Goal: Information Seeking & Learning: Learn about a topic

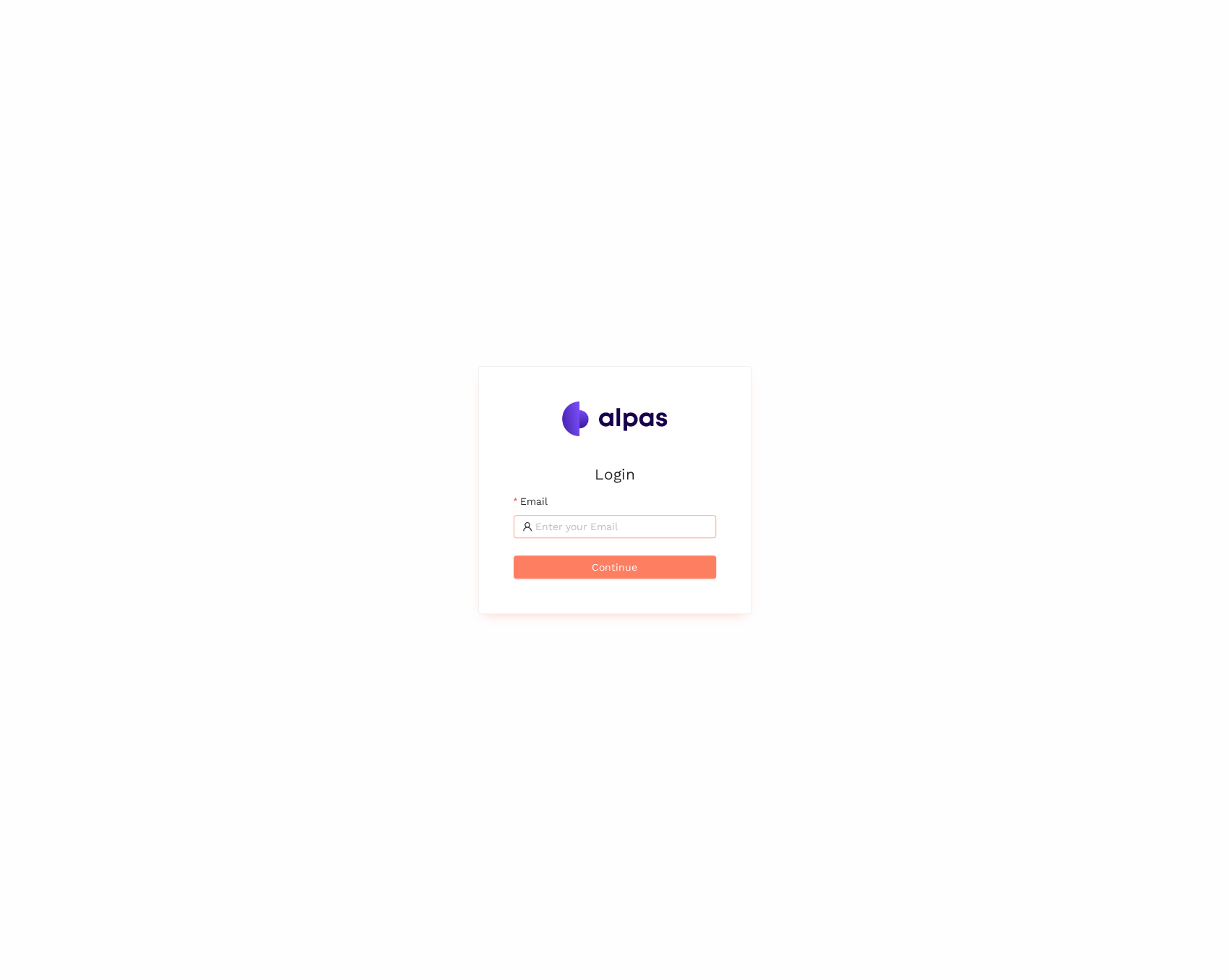
click at [617, 534] on span at bounding box center [614, 526] width 203 height 24
type input "[EMAIL_ADDRESS]"
click at [608, 566] on span "Continue" at bounding box center [614, 567] width 45 height 16
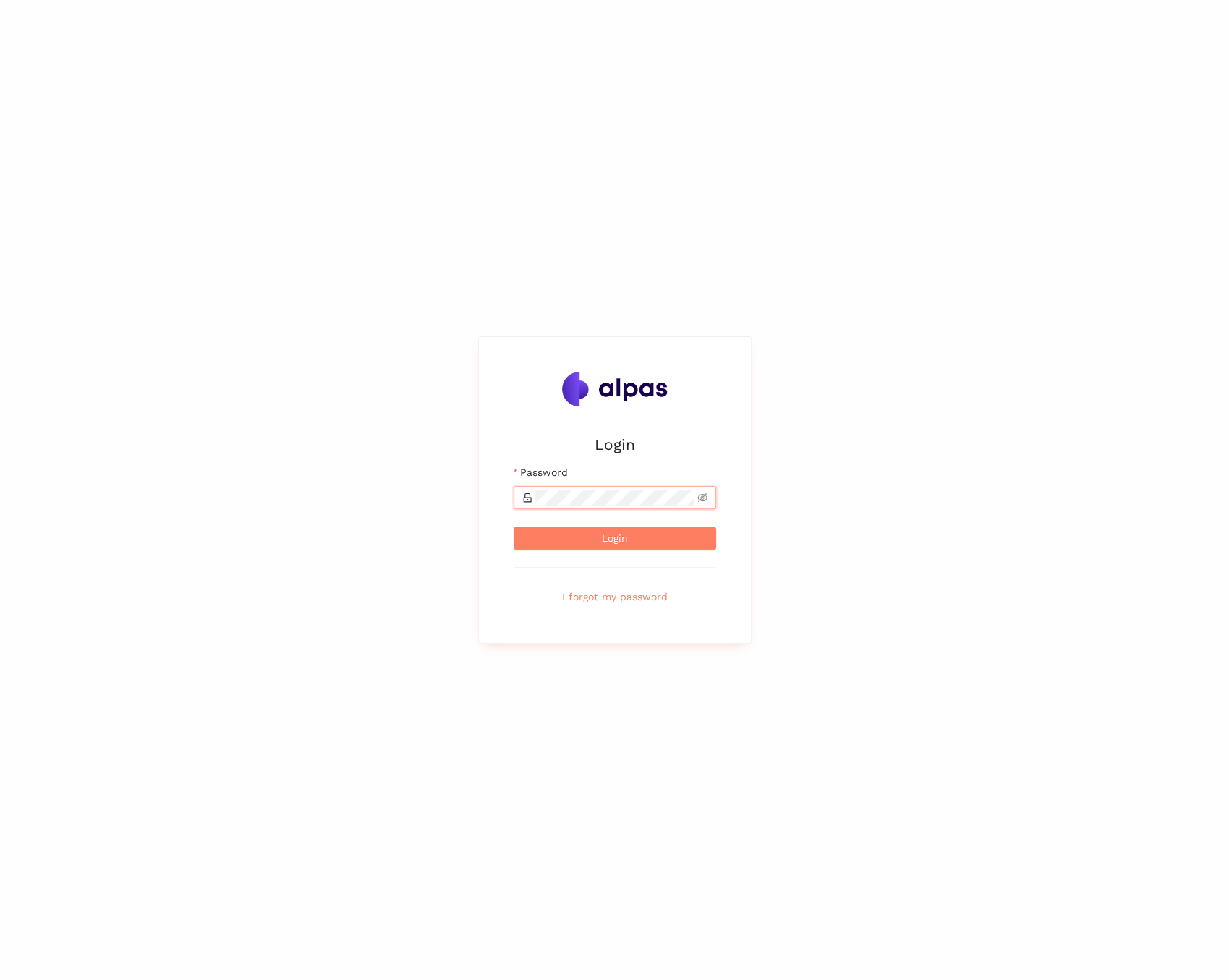
click at [513, 526] on button "Login" at bounding box center [614, 538] width 203 height 24
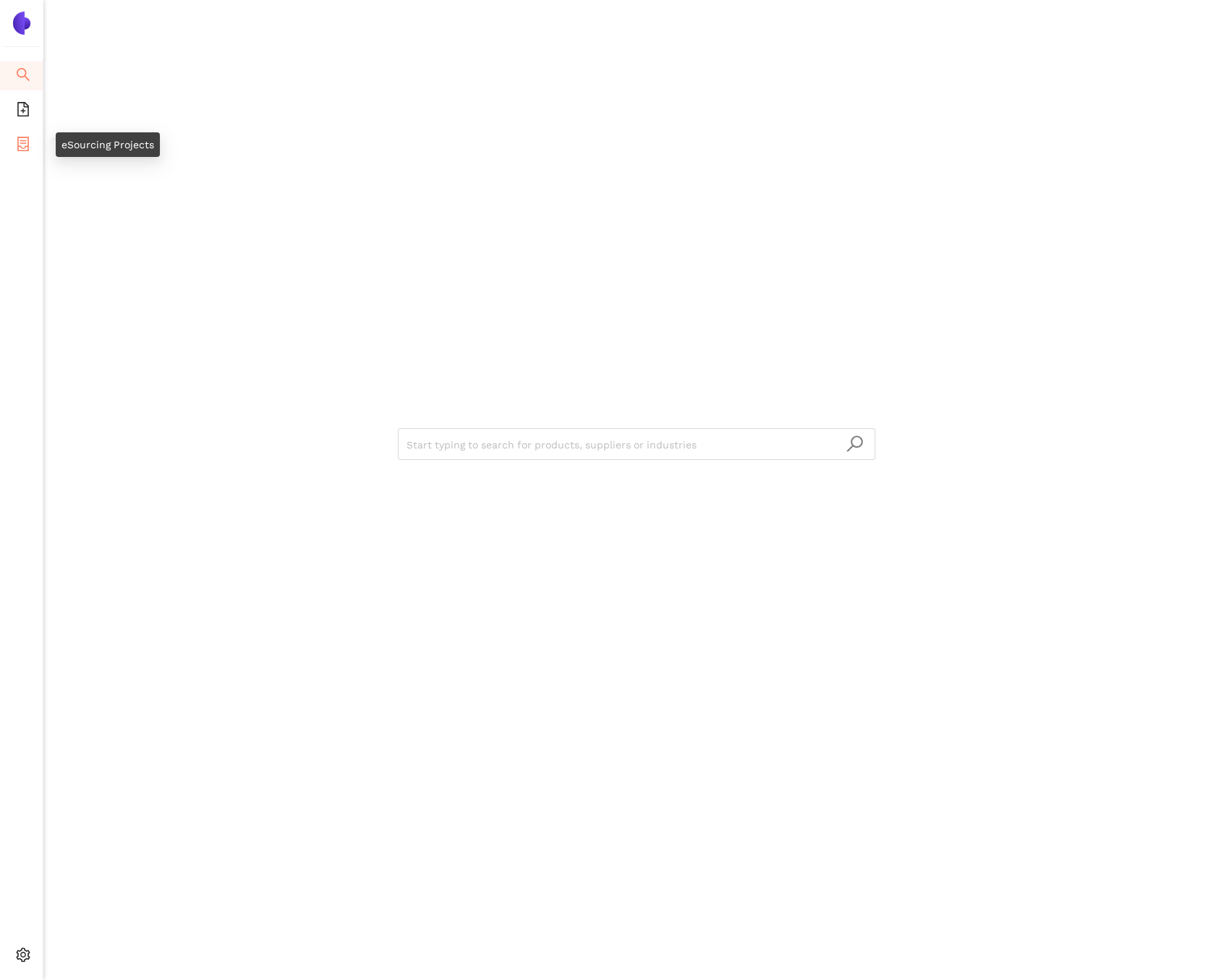
click at [31, 144] on li "eSourcing Projects" at bounding box center [21, 145] width 43 height 29
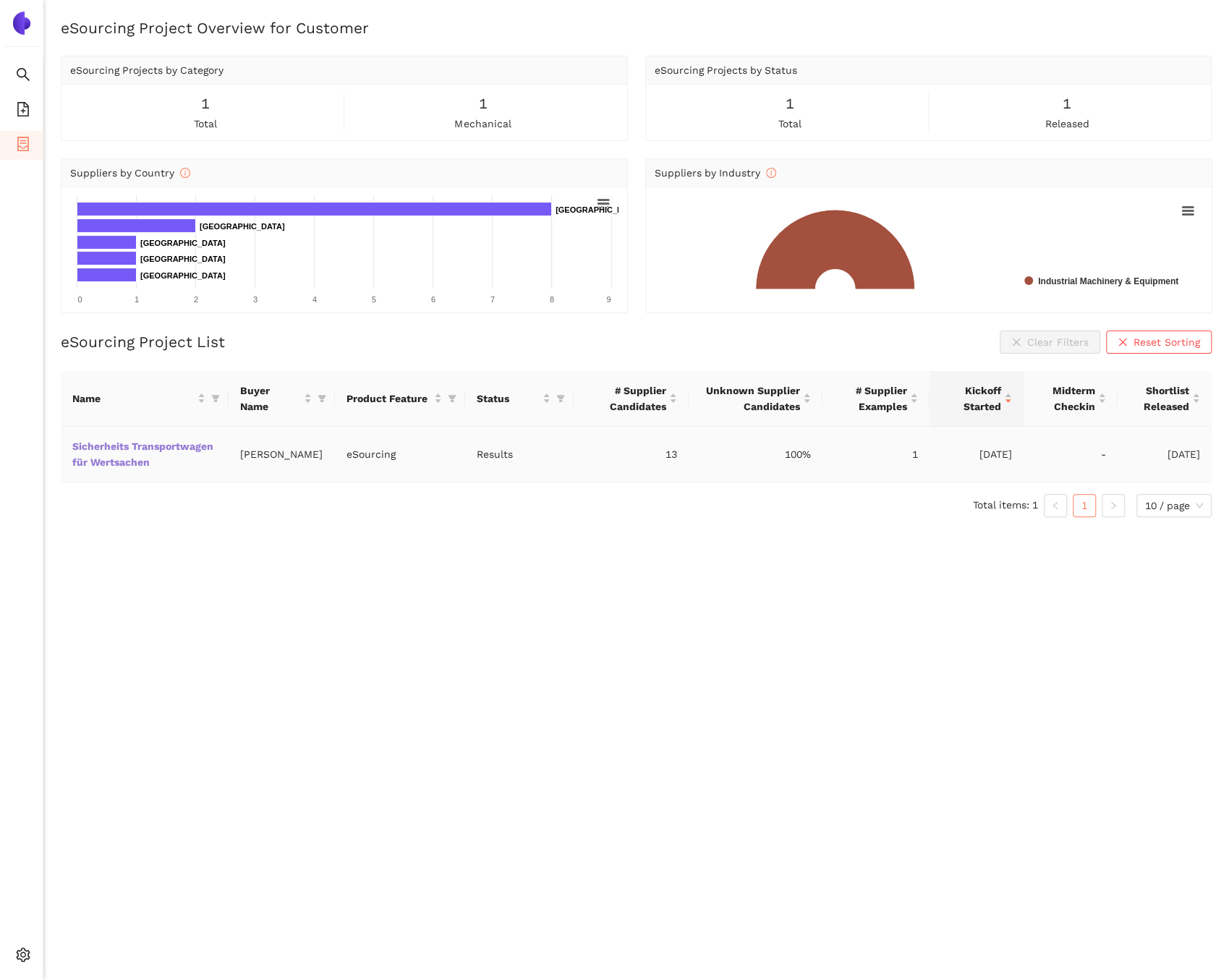
click at [0, 0] on link "Sicherheits Transportwagen für Wertsachen" at bounding box center [0, 0] width 0 height 0
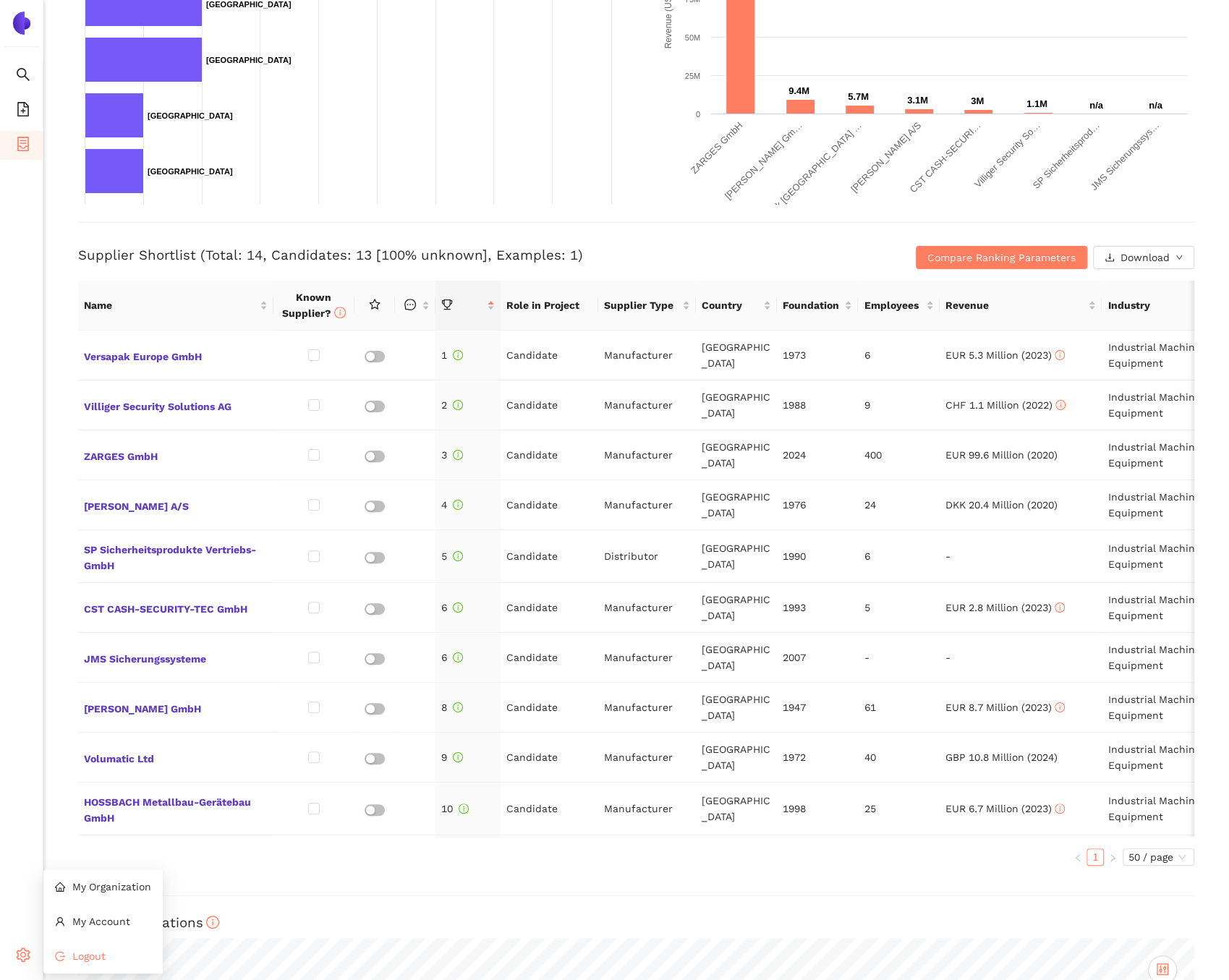
click at [55, 949] on li "Logout" at bounding box center [103, 956] width 120 height 29
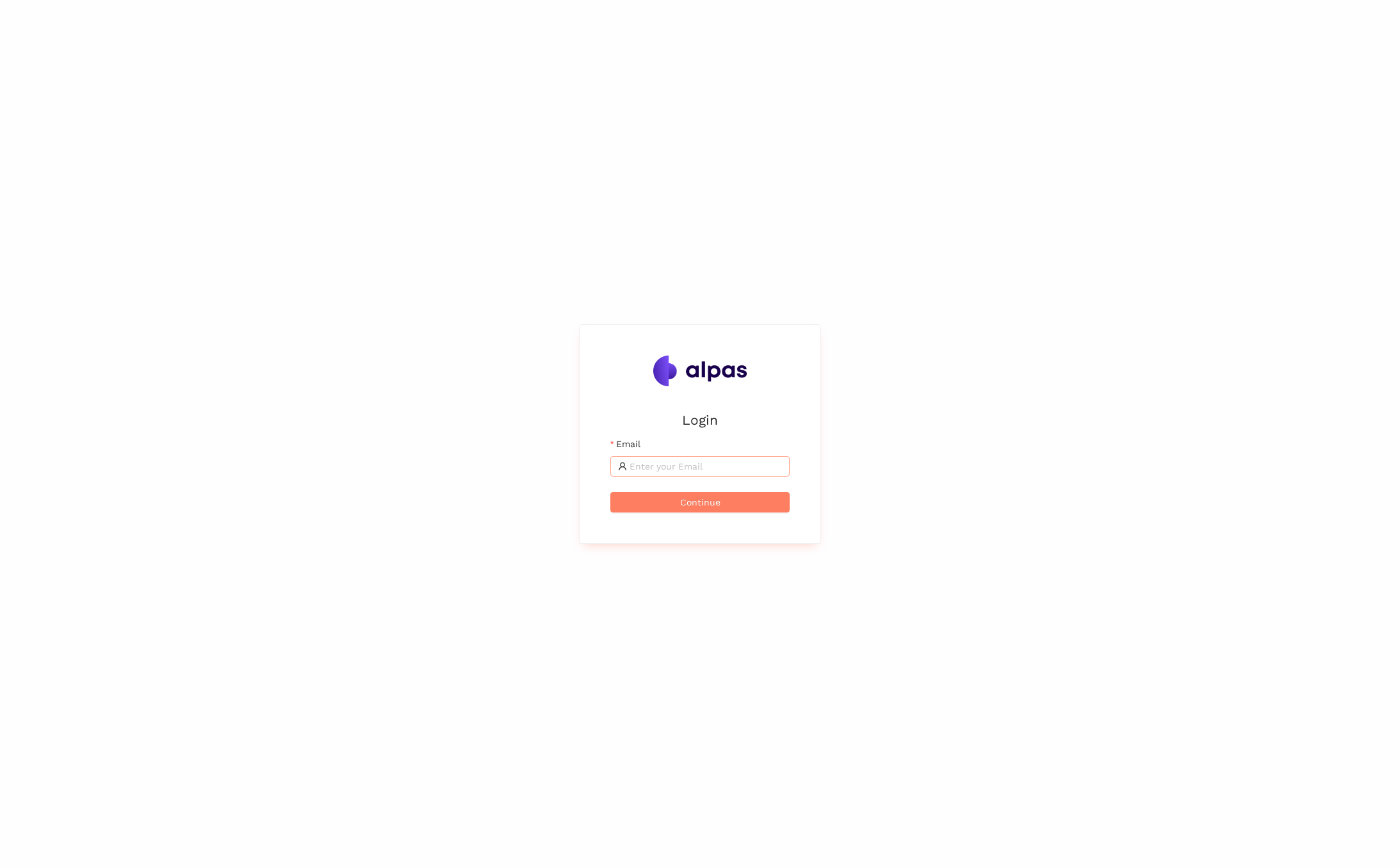
click at [665, 462] on input "Email" at bounding box center [706, 466] width 152 height 14
type input "[EMAIL_ADDRESS]"
click at [699, 499] on span "Continue" at bounding box center [700, 502] width 40 height 14
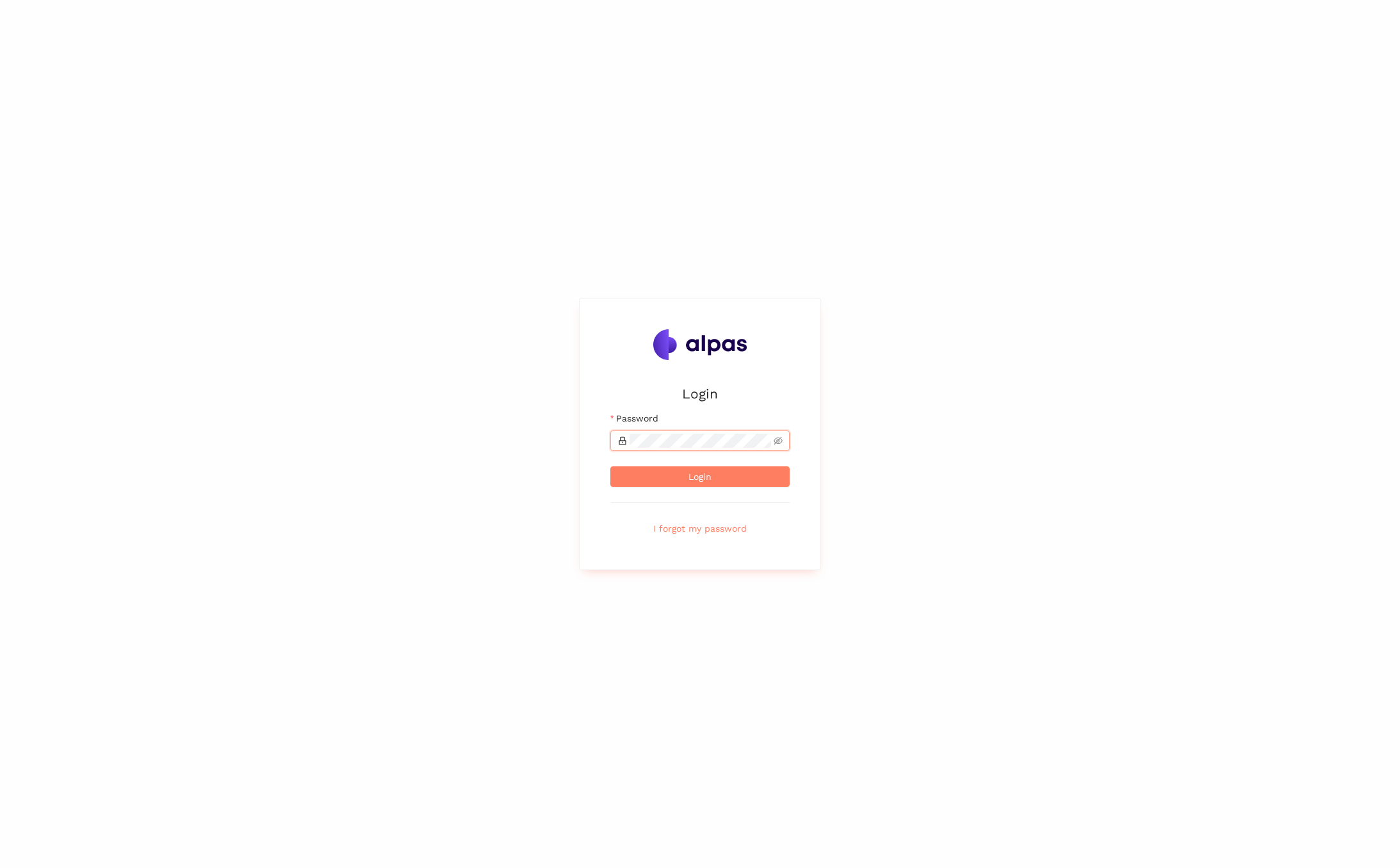
click at [611, 466] on button "Login" at bounding box center [700, 476] width 179 height 21
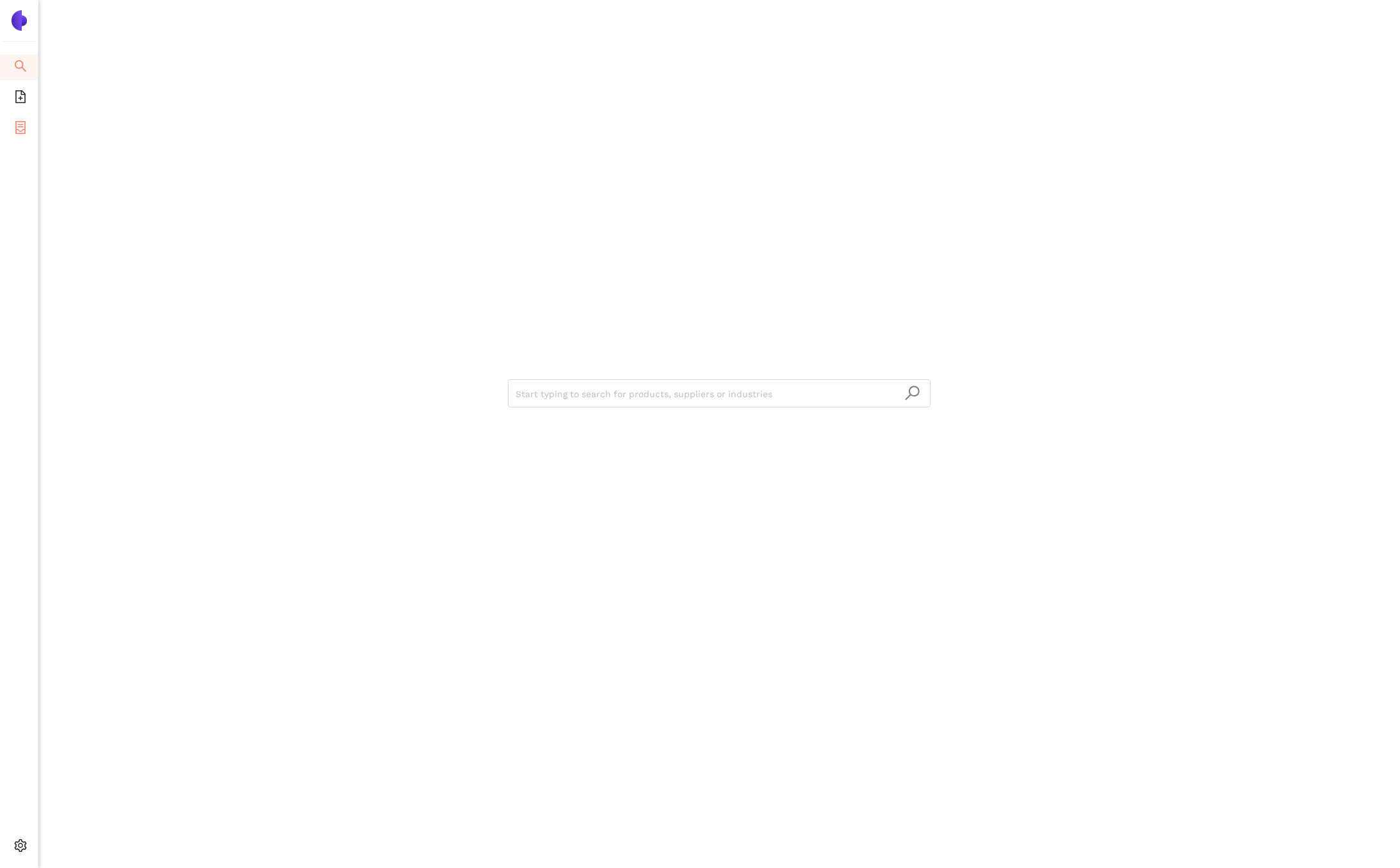
click at [24, 132] on icon "container" at bounding box center [20, 128] width 10 height 13
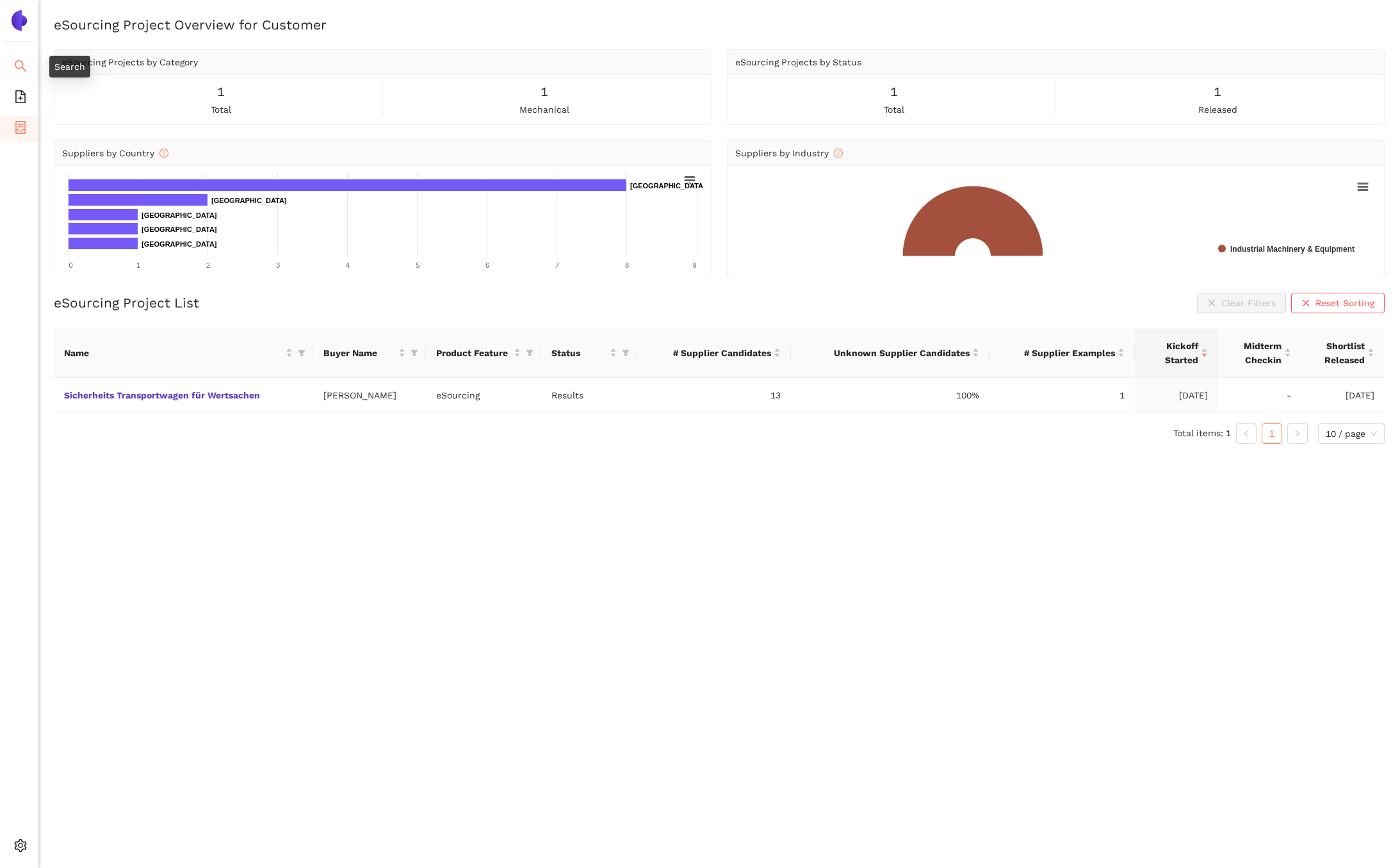
click at [29, 63] on li "Search" at bounding box center [19, 66] width 38 height 26
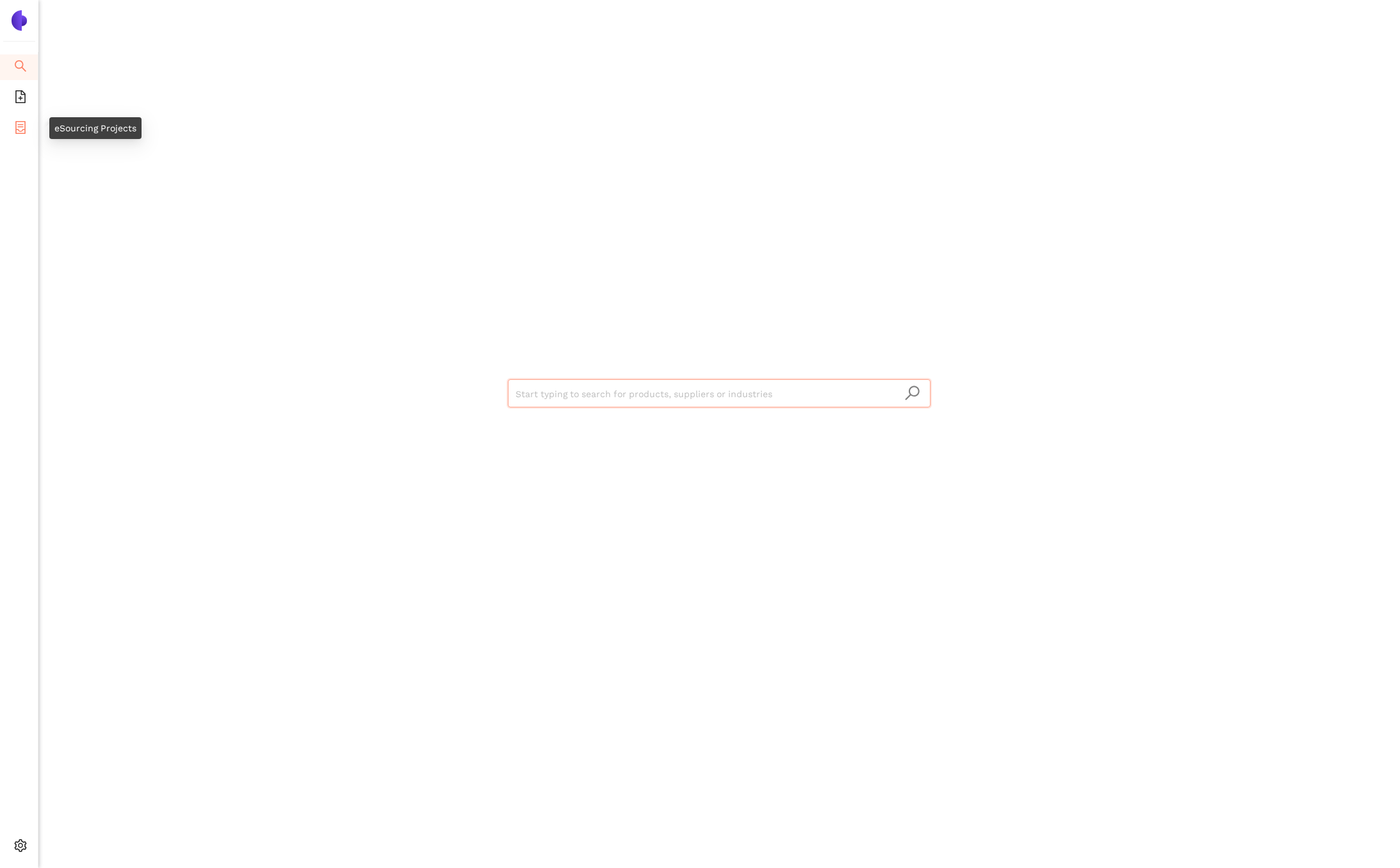
click at [21, 127] on icon "container" at bounding box center [20, 128] width 13 height 13
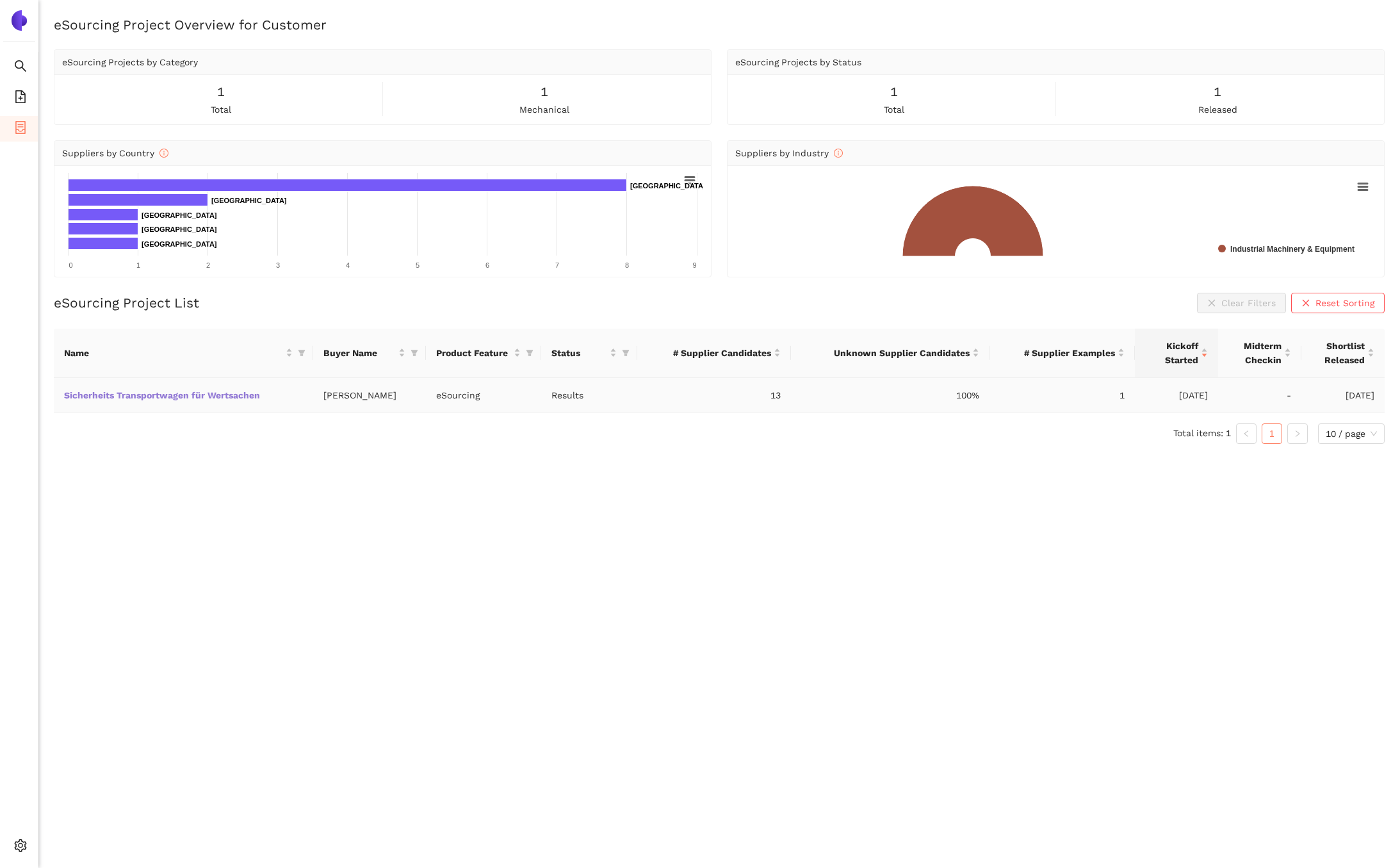
click at [0, 0] on link "Sicherheits Transportwagen für Wertsachen" at bounding box center [0, 0] width 0 height 0
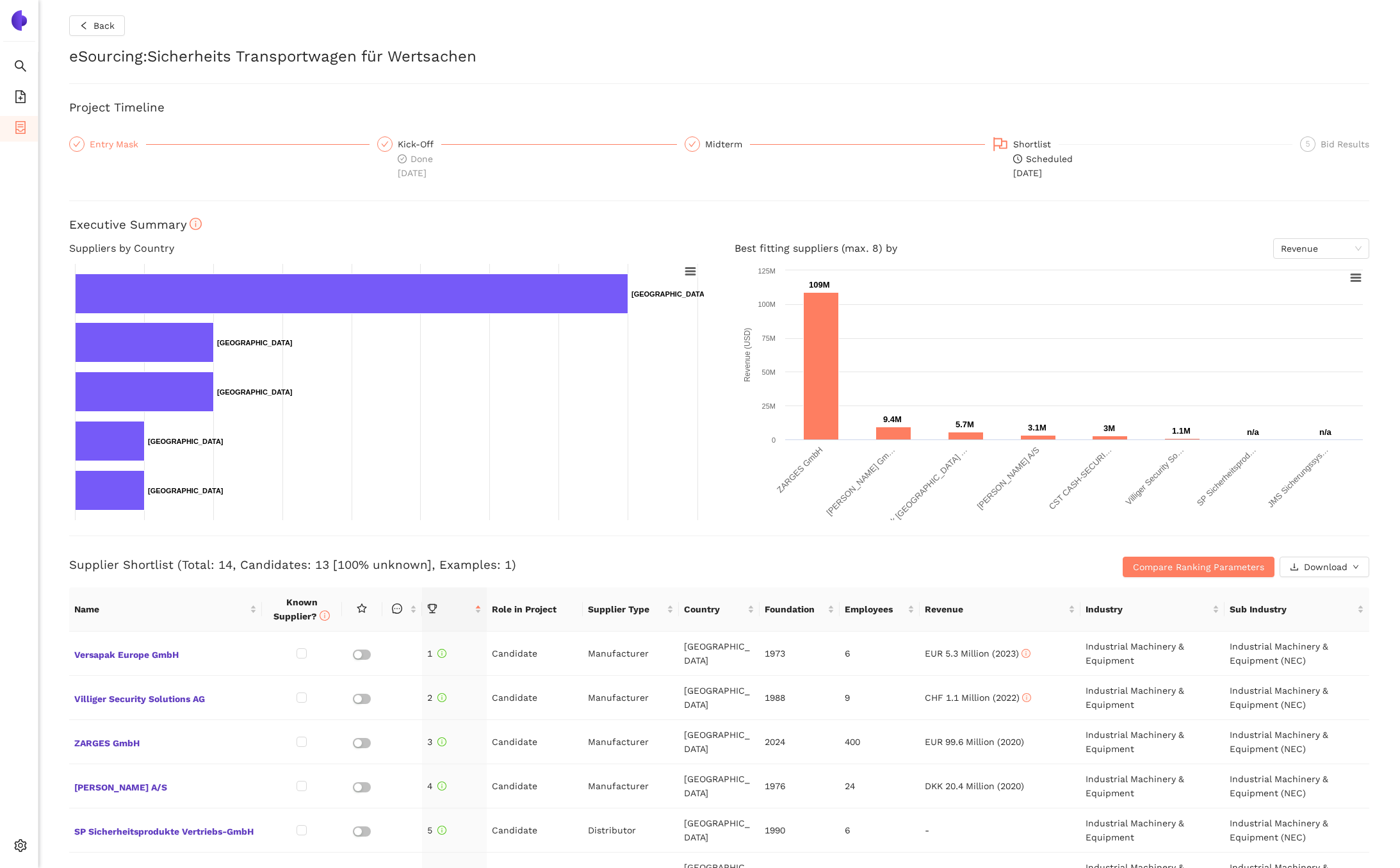
click at [126, 143] on div "Entry Mask" at bounding box center [118, 145] width 56 height 15
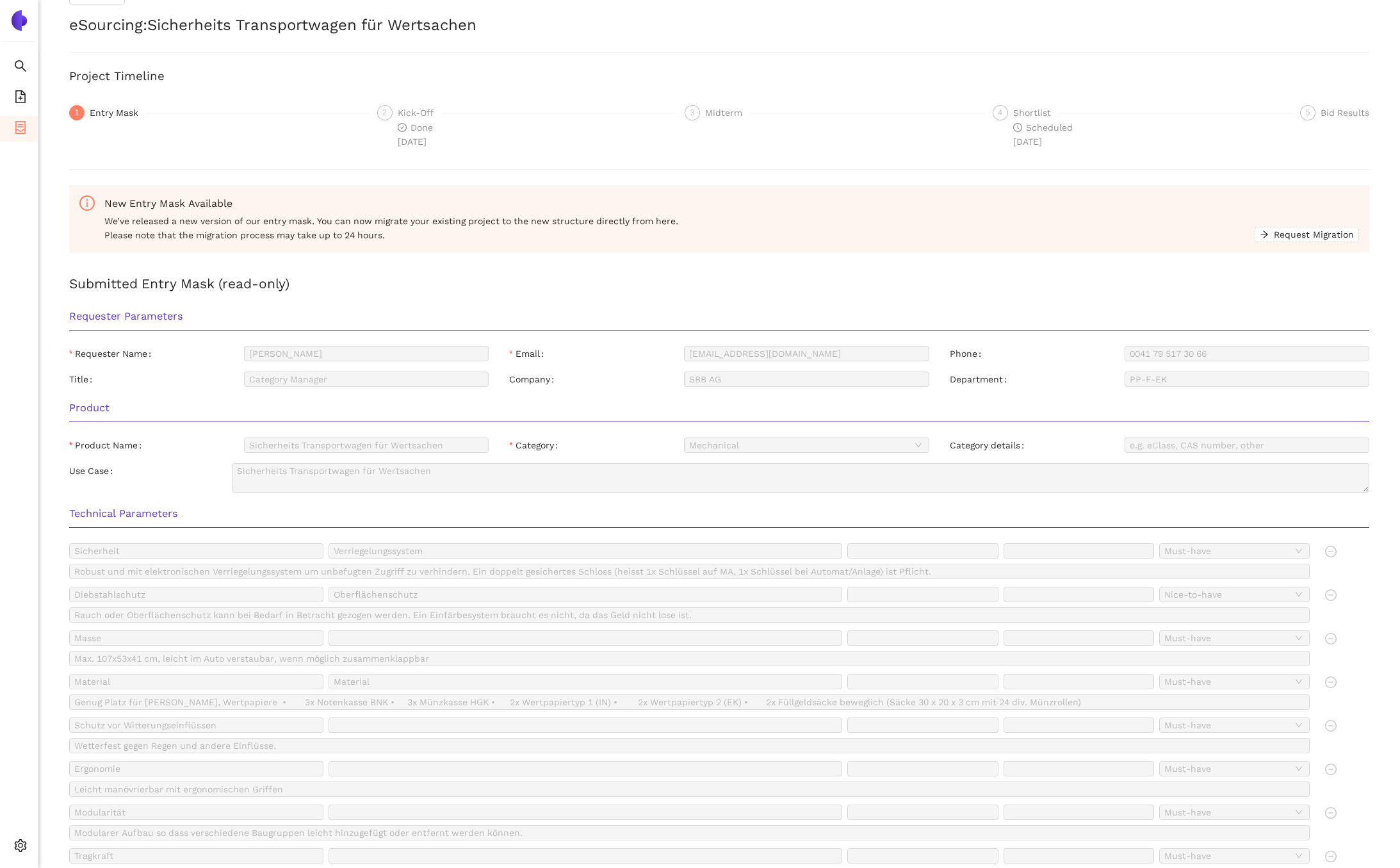
scroll to position [29, 0]
click at [1032, 124] on span "Scheduled 11.9.2025" at bounding box center [1043, 136] width 60 height 24
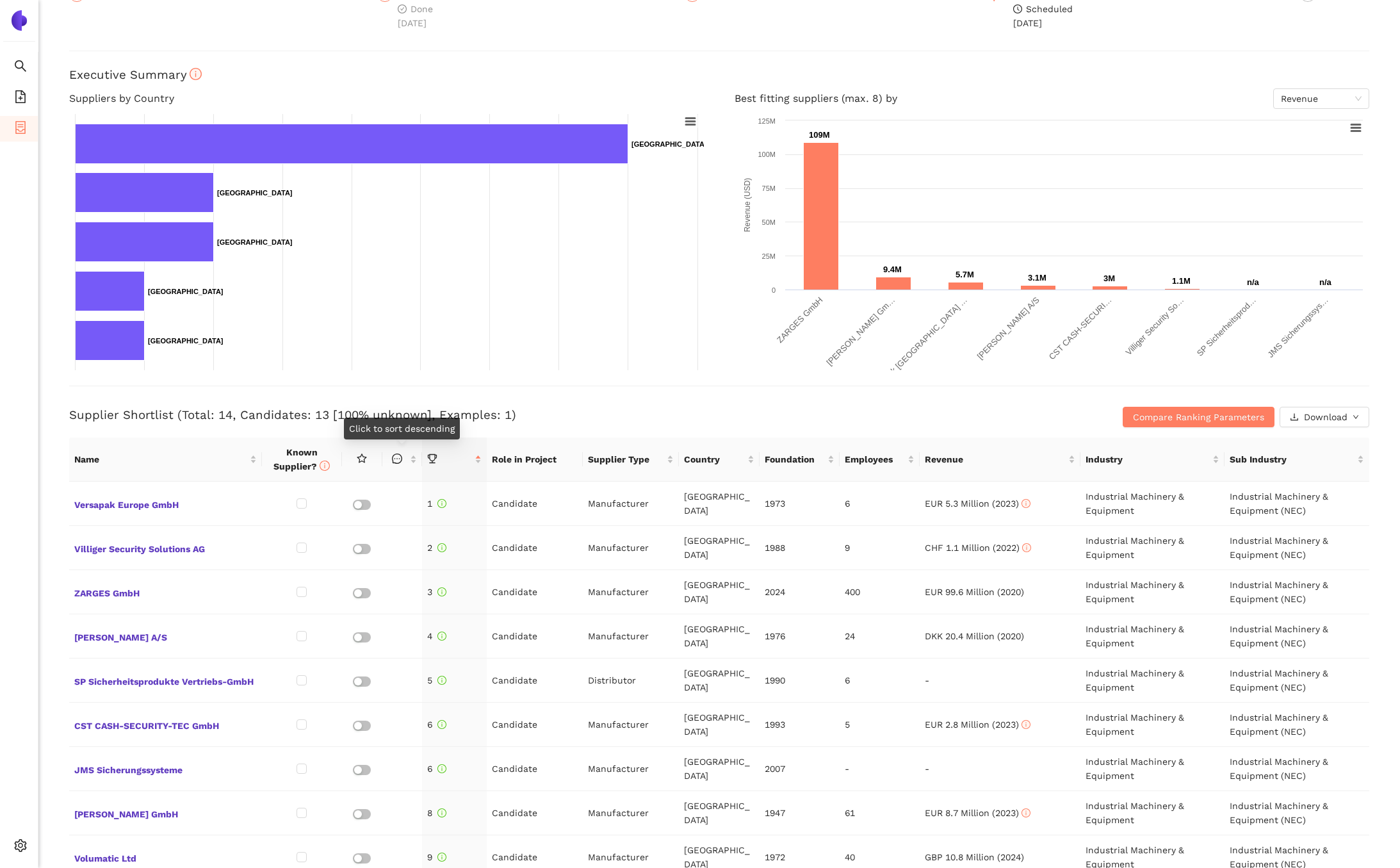
scroll to position [156, 0]
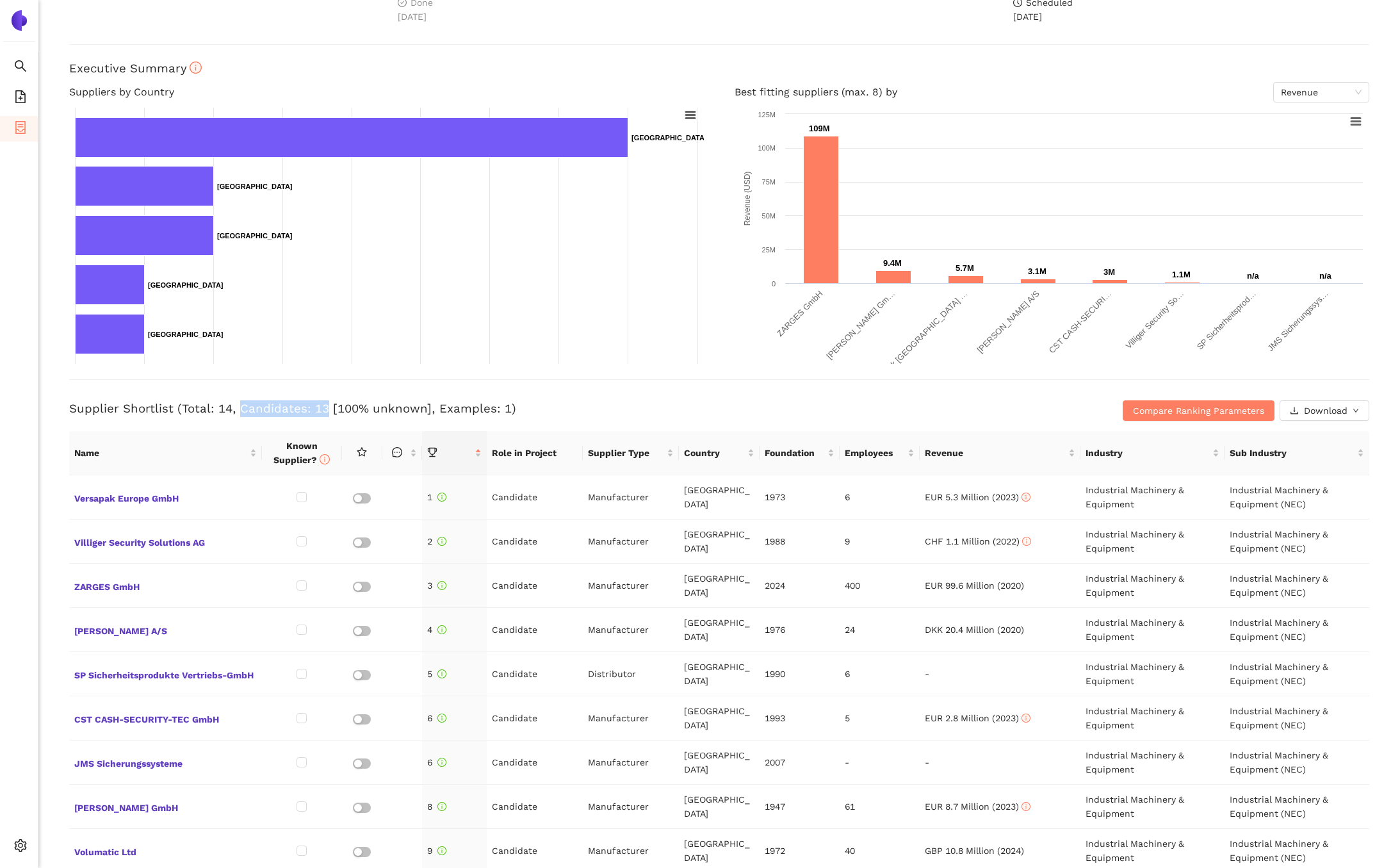
drag, startPoint x: 240, startPoint y: 409, endPoint x: 322, endPoint y: 410, distance: 82.0
click at [322, 410] on h3 "Supplier Shortlist (Total: 14, Candidates: 13 [100% unknown], Examples: 1)" at bounding box center [502, 409] width 867 height 17
click at [55, 410] on div "Back eSourcing : Sicherheits Transportwagen für Wertsachen Project Timeline Ent…" at bounding box center [720, 434] width 1362 height 868
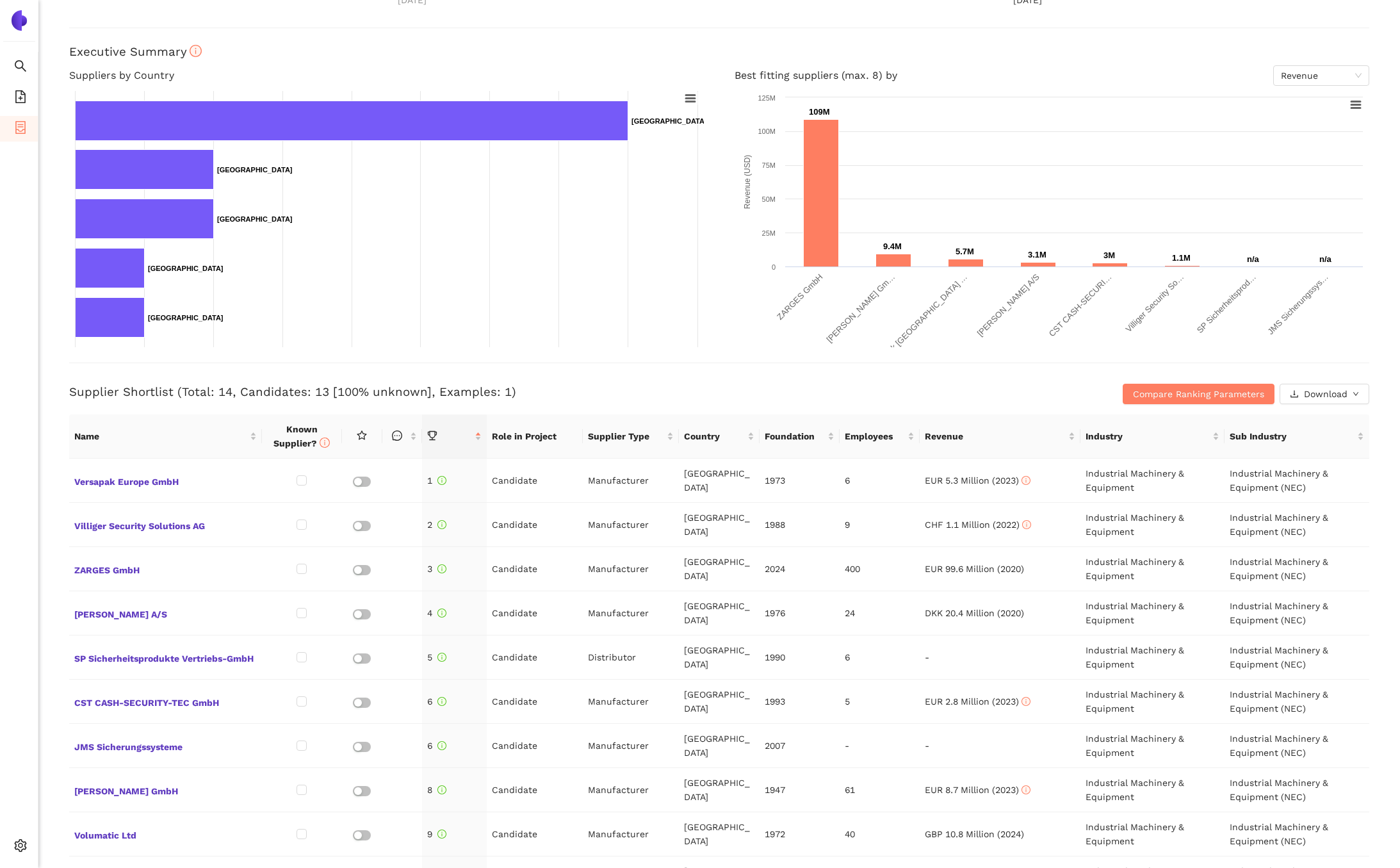
scroll to position [173, 0]
drag, startPoint x: 499, startPoint y: 390, endPoint x: 492, endPoint y: 390, distance: 7.0
click at [492, 390] on h3 "Supplier Shortlist (Total: 14, Candidates: 13 [100% unknown], Examples: 1)" at bounding box center [502, 392] width 867 height 17
click at [56, 398] on div "Back eSourcing : Sicherheits Transportwagen für Wertsachen Project Timeline Ent…" at bounding box center [720, 434] width 1362 height 868
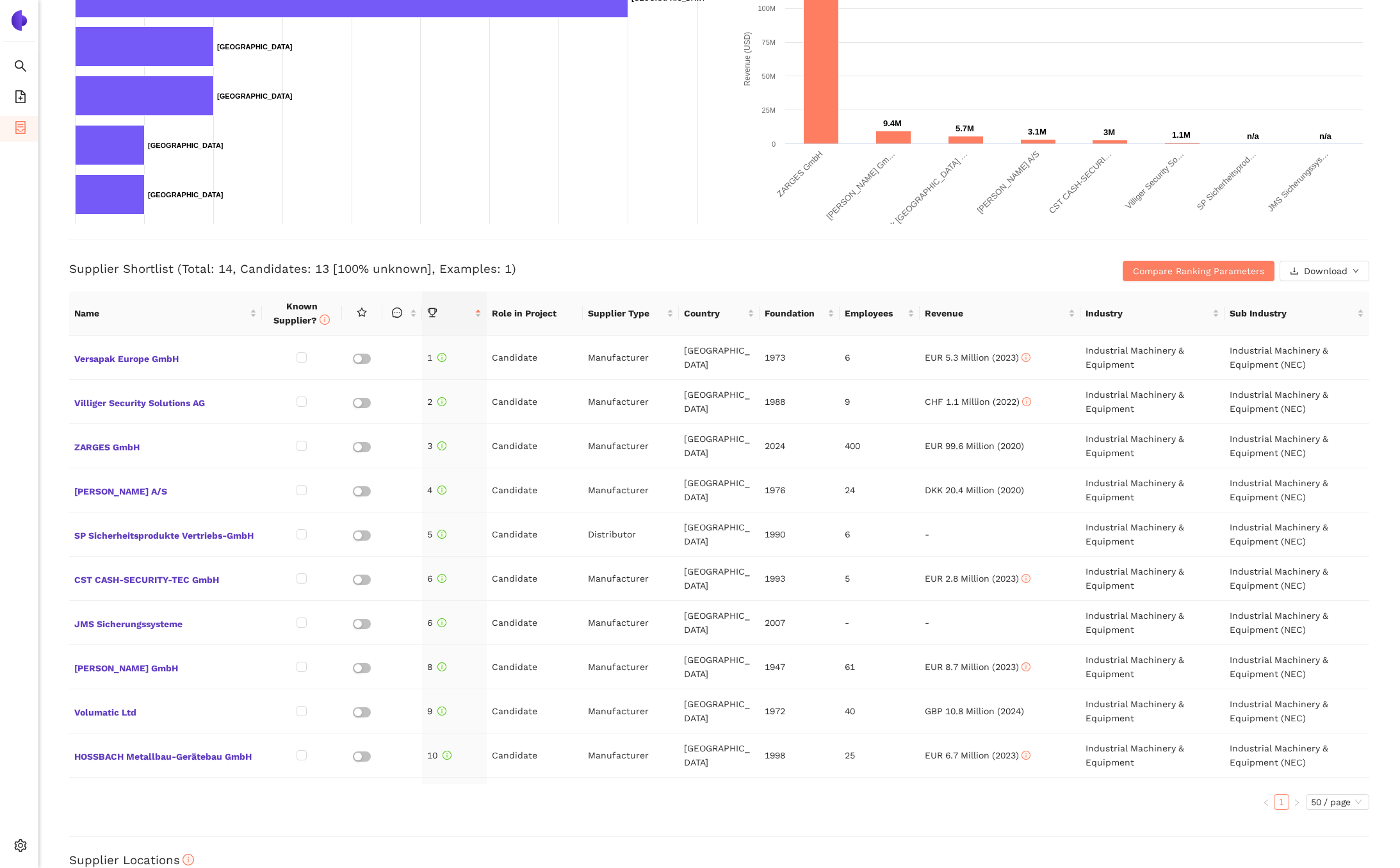
scroll to position [298, 0]
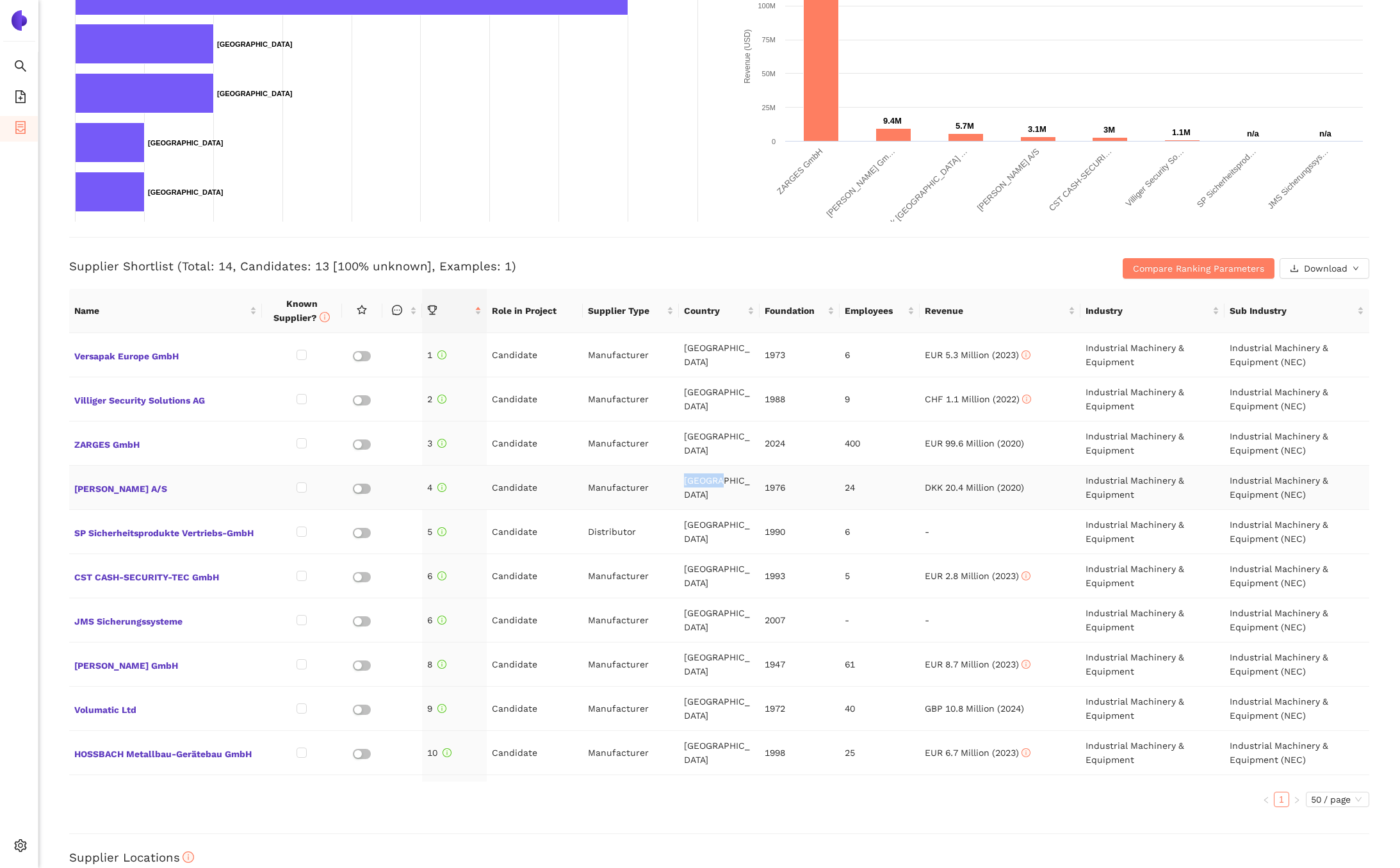
drag, startPoint x: 720, startPoint y: 486, endPoint x: 686, endPoint y: 487, distance: 34.0
click at [686, 487] on td "[GEOGRAPHIC_DATA]" at bounding box center [719, 487] width 80 height 44
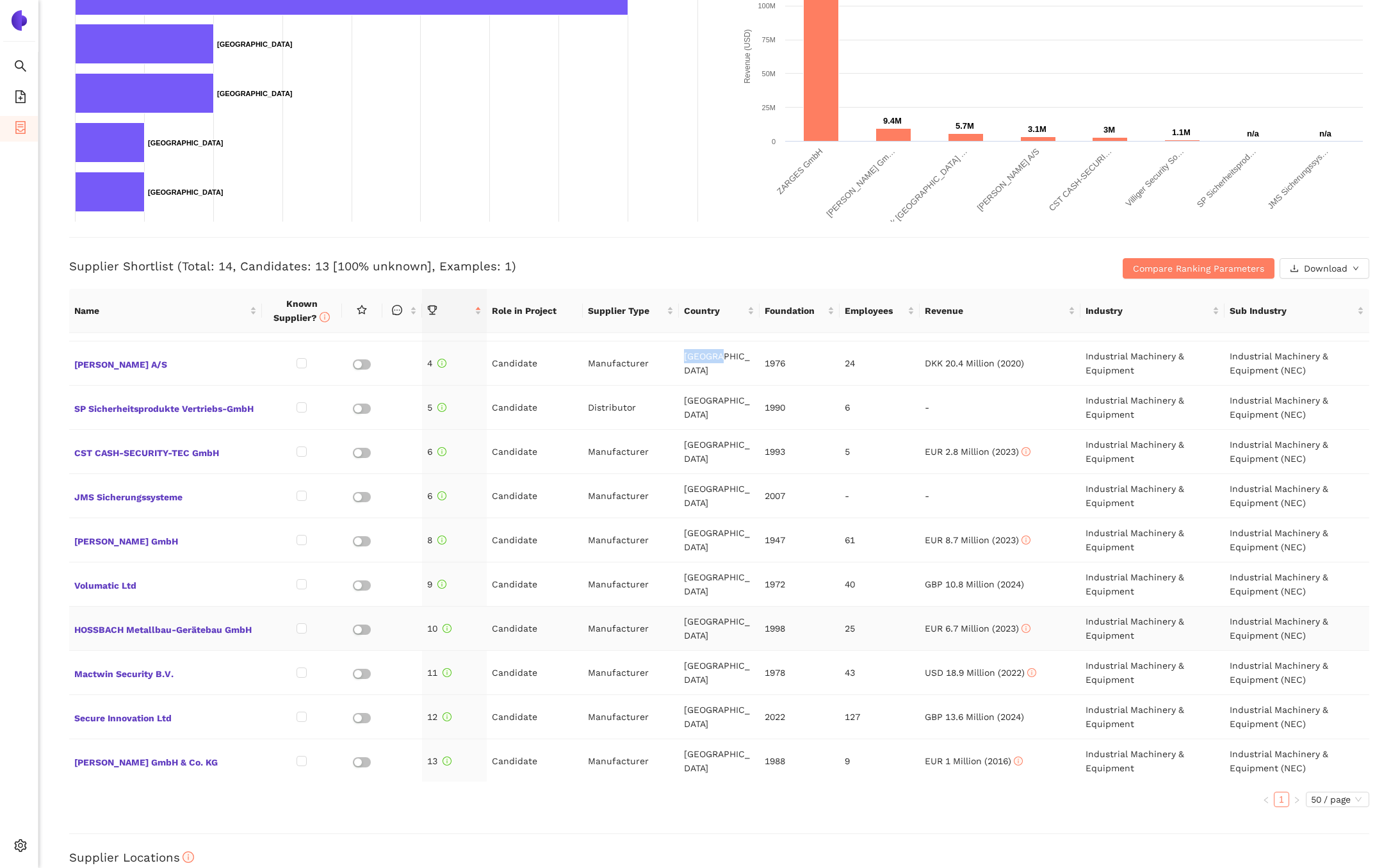
scroll to position [125, 0]
drag, startPoint x: 738, startPoint y: 668, endPoint x: 686, endPoint y: 667, distance: 52.0
click at [686, 667] on td "[GEOGRAPHIC_DATA]" at bounding box center [719, 672] width 80 height 44
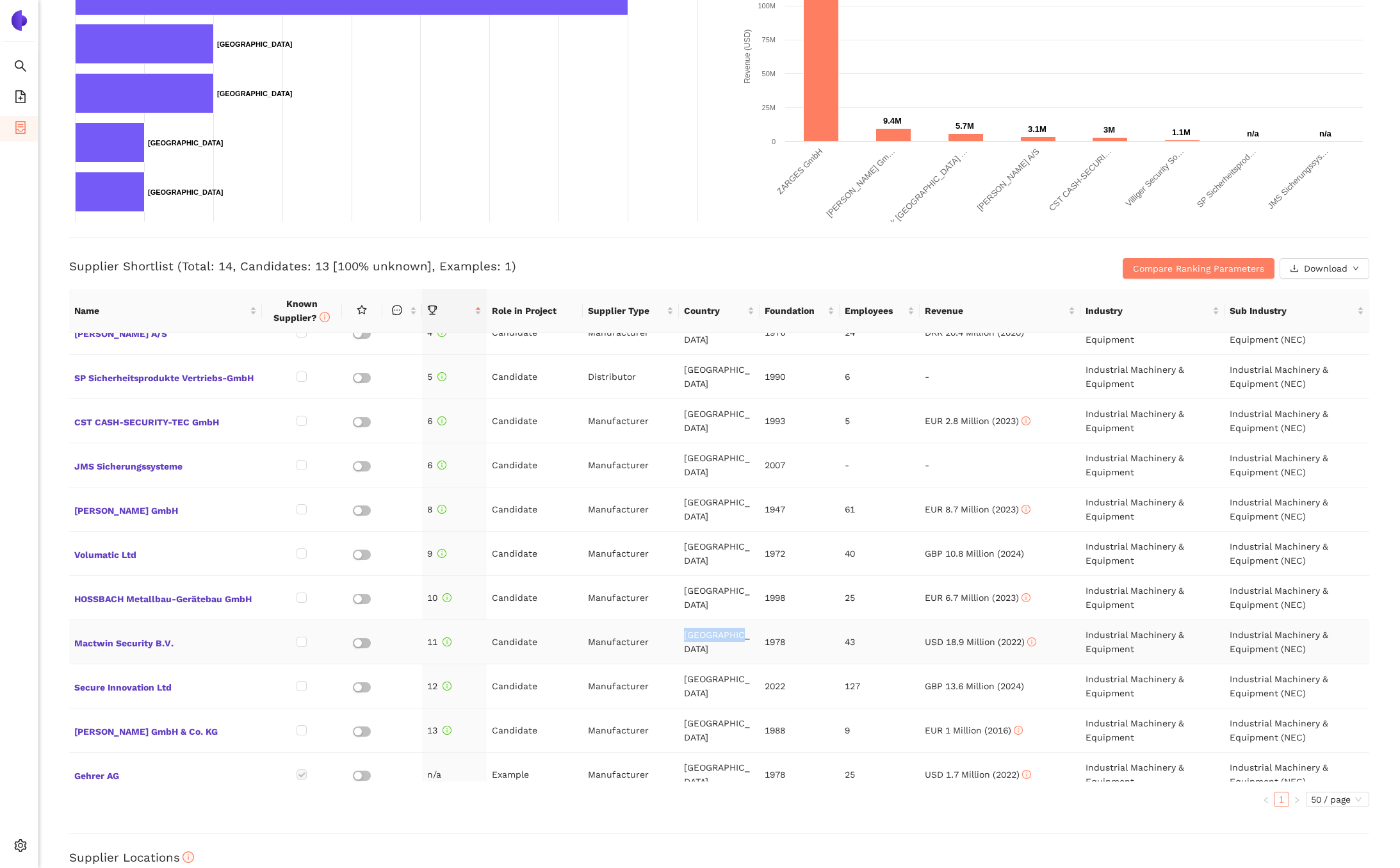
scroll to position [162, 0]
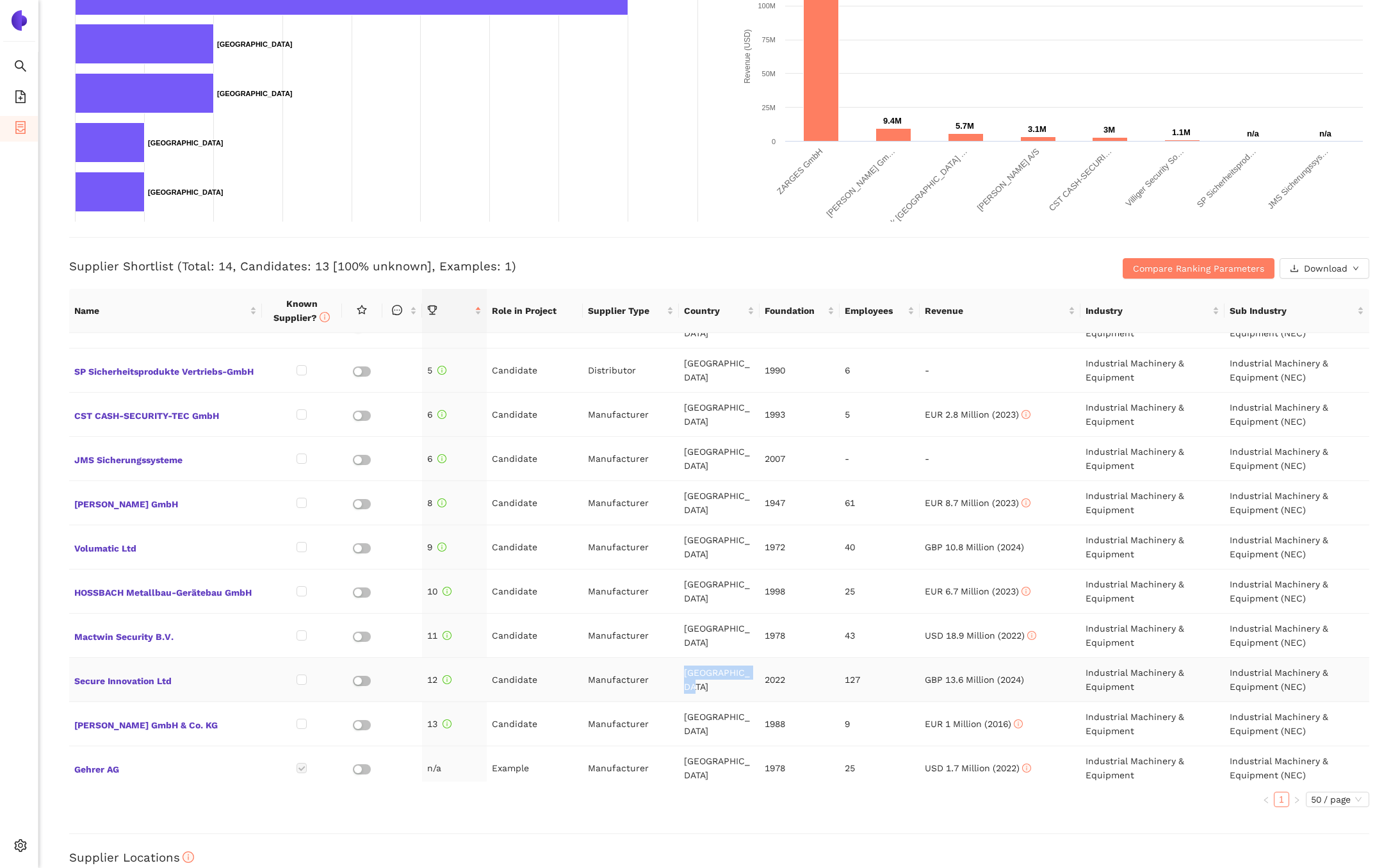
drag, startPoint x: 681, startPoint y: 677, endPoint x: 751, endPoint y: 675, distance: 70.0
click at [751, 675] on td "[GEOGRAPHIC_DATA]" at bounding box center [719, 679] width 80 height 44
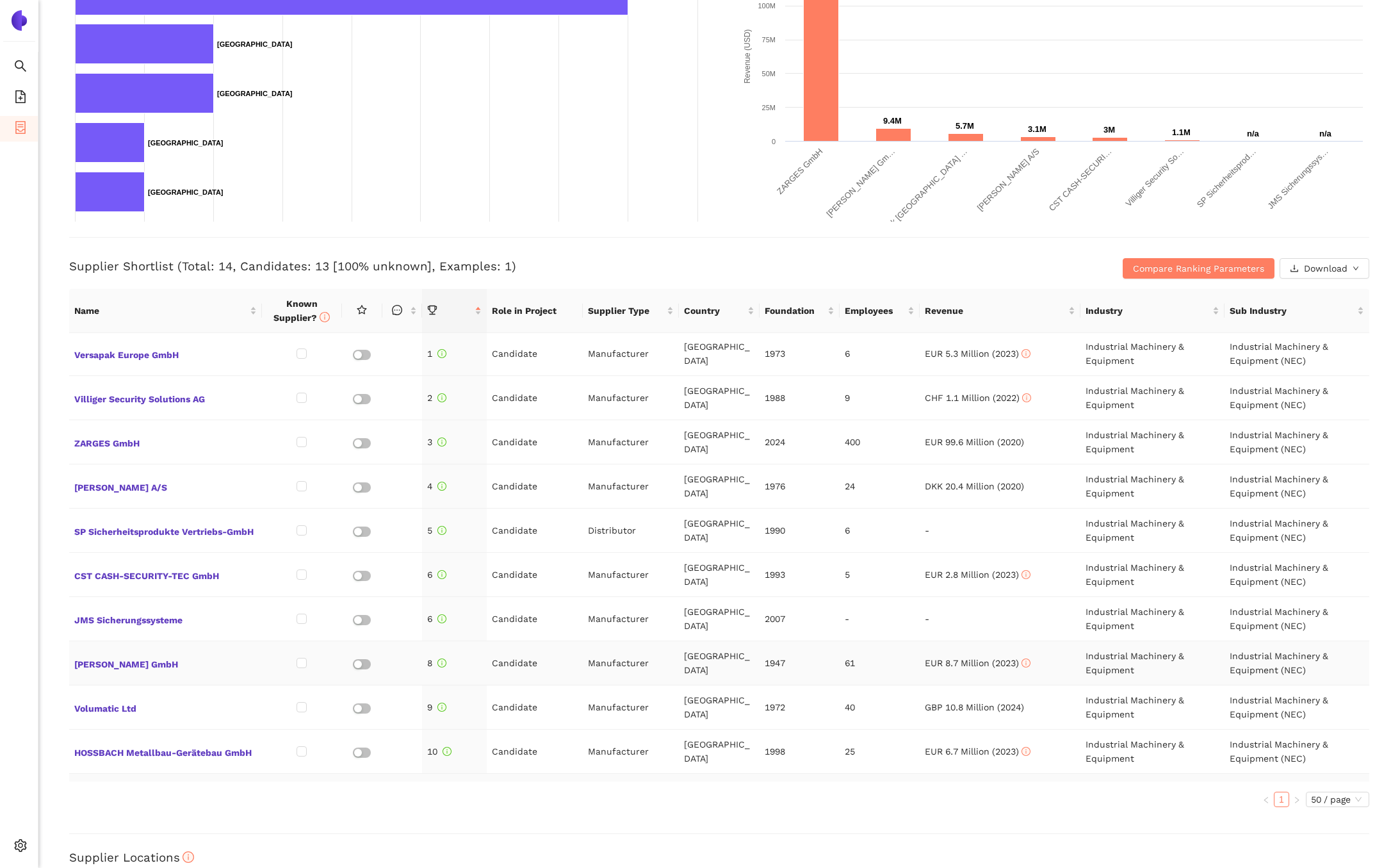
scroll to position [0, 0]
click at [58, 437] on div "Back eSourcing : Sicherheits Transportwagen für Wertsachen Project Timeline Ent…" at bounding box center [720, 434] width 1362 height 868
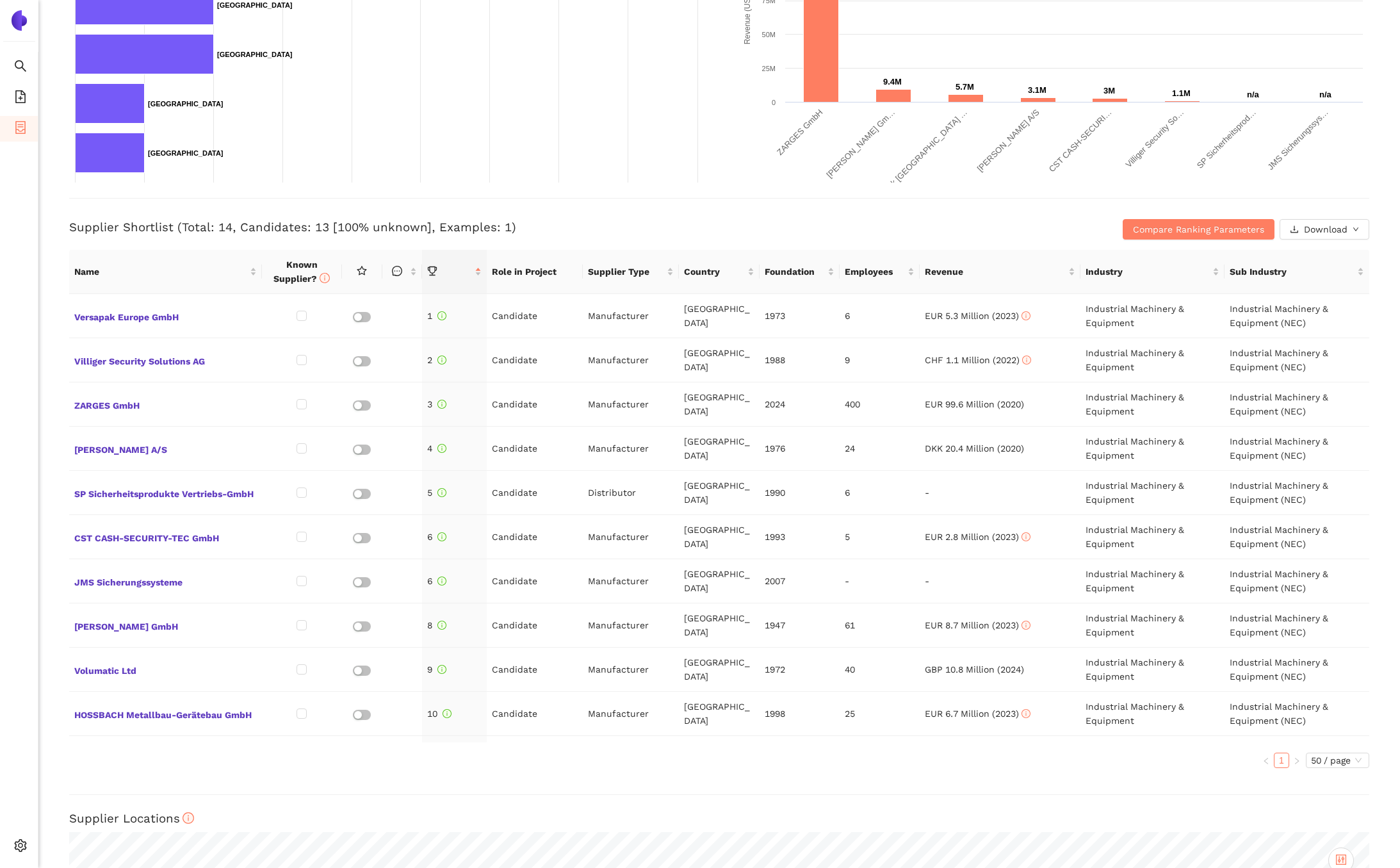
scroll to position [339, 0]
drag, startPoint x: 493, startPoint y: 312, endPoint x: 535, endPoint y: 312, distance: 42.0
click at [535, 312] on td "Candidate" at bounding box center [535, 314] width 96 height 44
drag, startPoint x: 587, startPoint y: 315, endPoint x: 646, endPoint y: 314, distance: 59.0
click at [646, 314] on td "Manufacturer" at bounding box center [631, 314] width 96 height 44
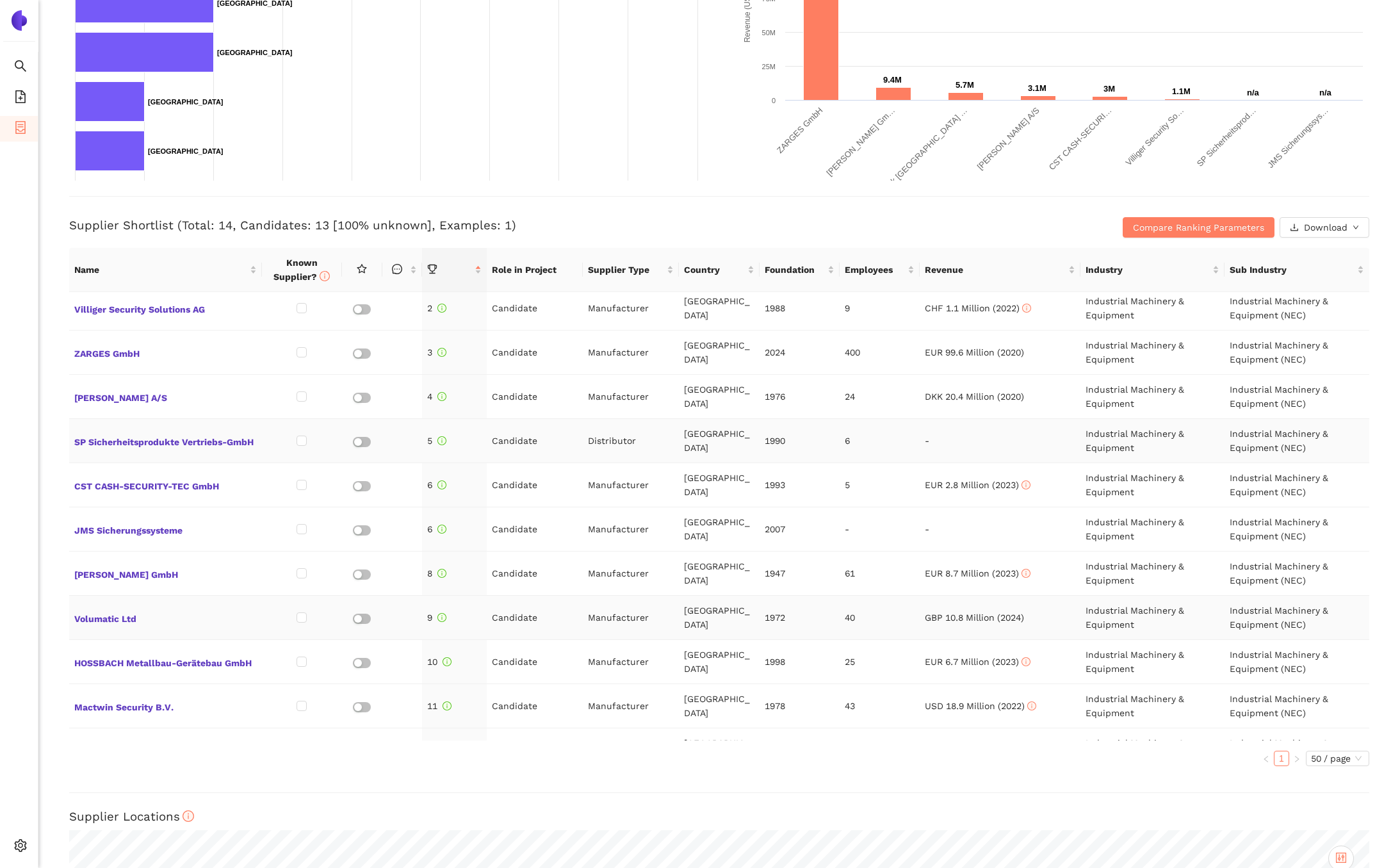
scroll to position [48, 0]
drag, startPoint x: 589, startPoint y: 441, endPoint x: 634, endPoint y: 439, distance: 45.0
click at [634, 439] on td "Distributor" at bounding box center [631, 442] width 96 height 44
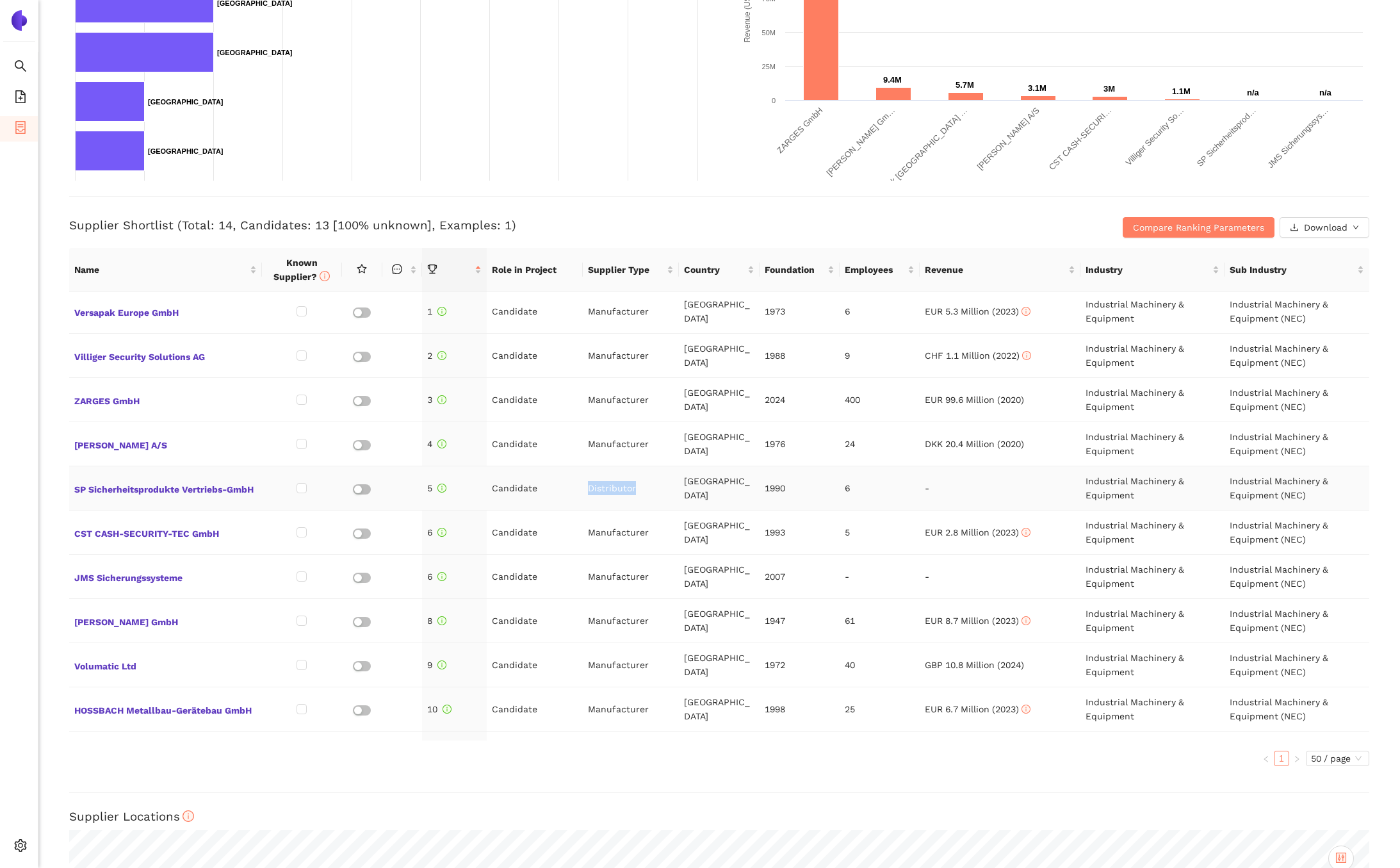
scroll to position [0, 0]
click at [56, 355] on div "Back eSourcing : Sicherheits Transportwagen für Wertsachen Project Timeline Ent…" at bounding box center [720, 434] width 1362 height 868
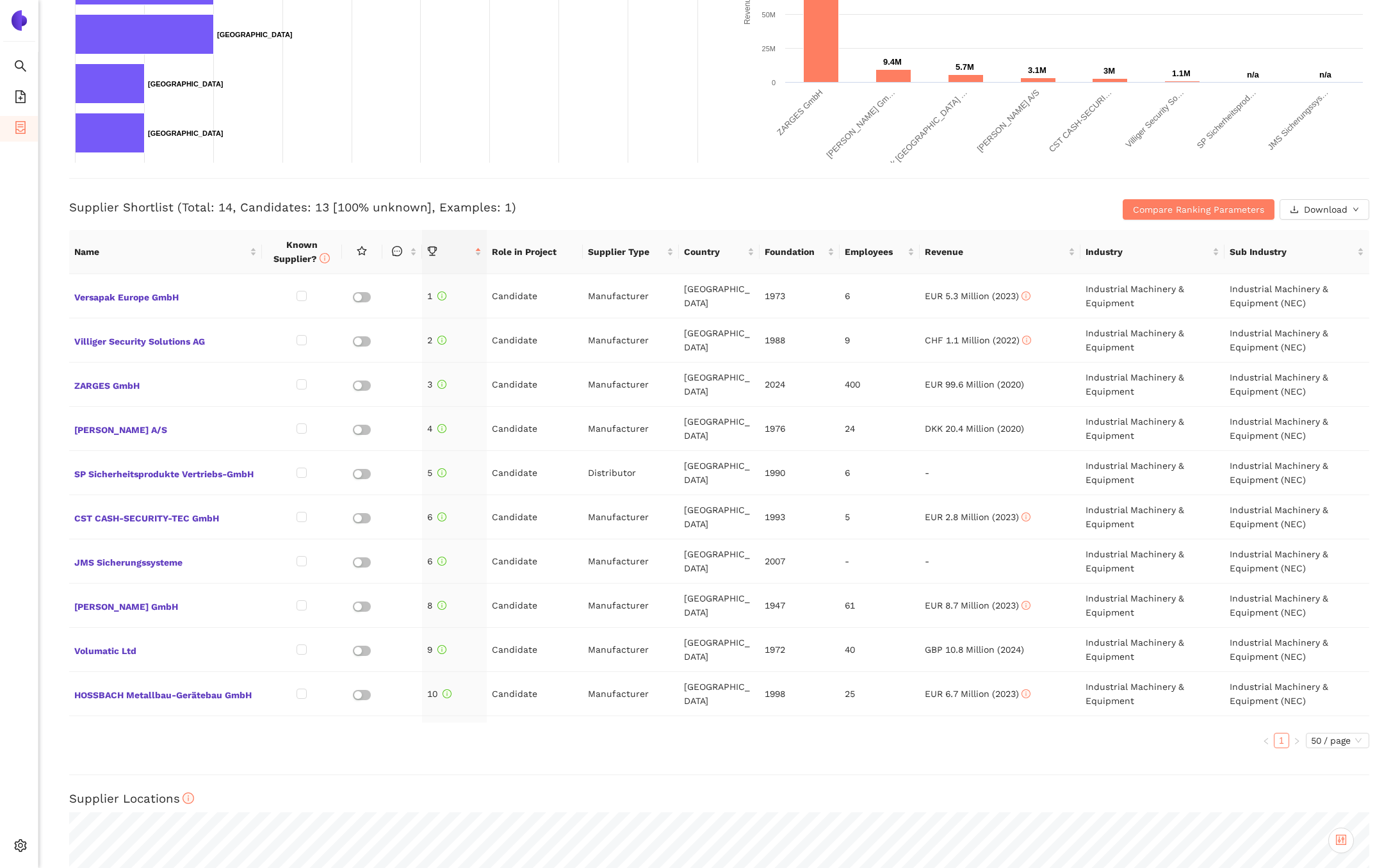
scroll to position [359, 0]
click at [303, 338] on input "checkbox" at bounding box center [301, 339] width 10 height 10
checkbox input "true"
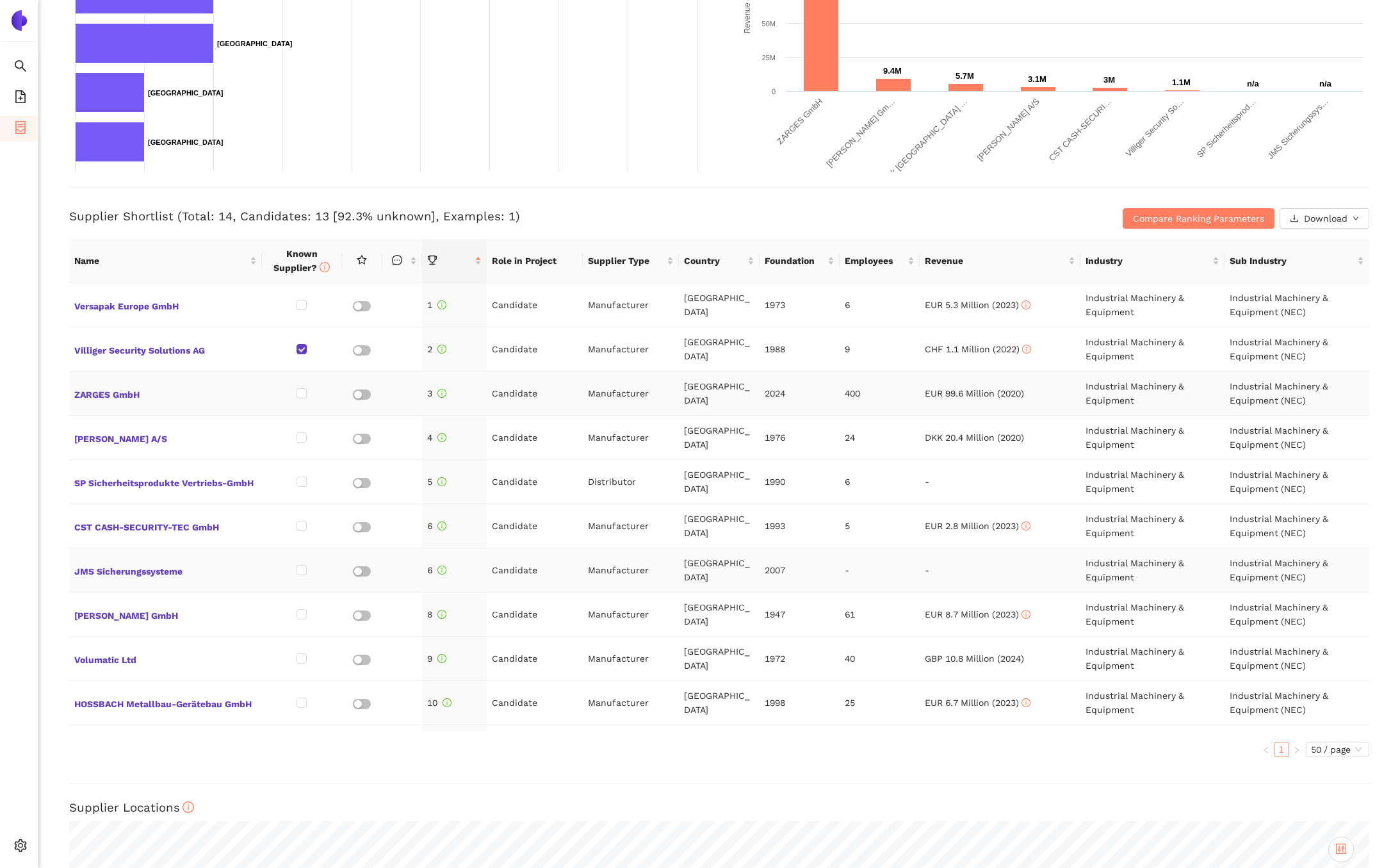
scroll to position [0, 0]
click at [119, 308] on span "Versapak Europe GmbH" at bounding box center [165, 305] width 182 height 17
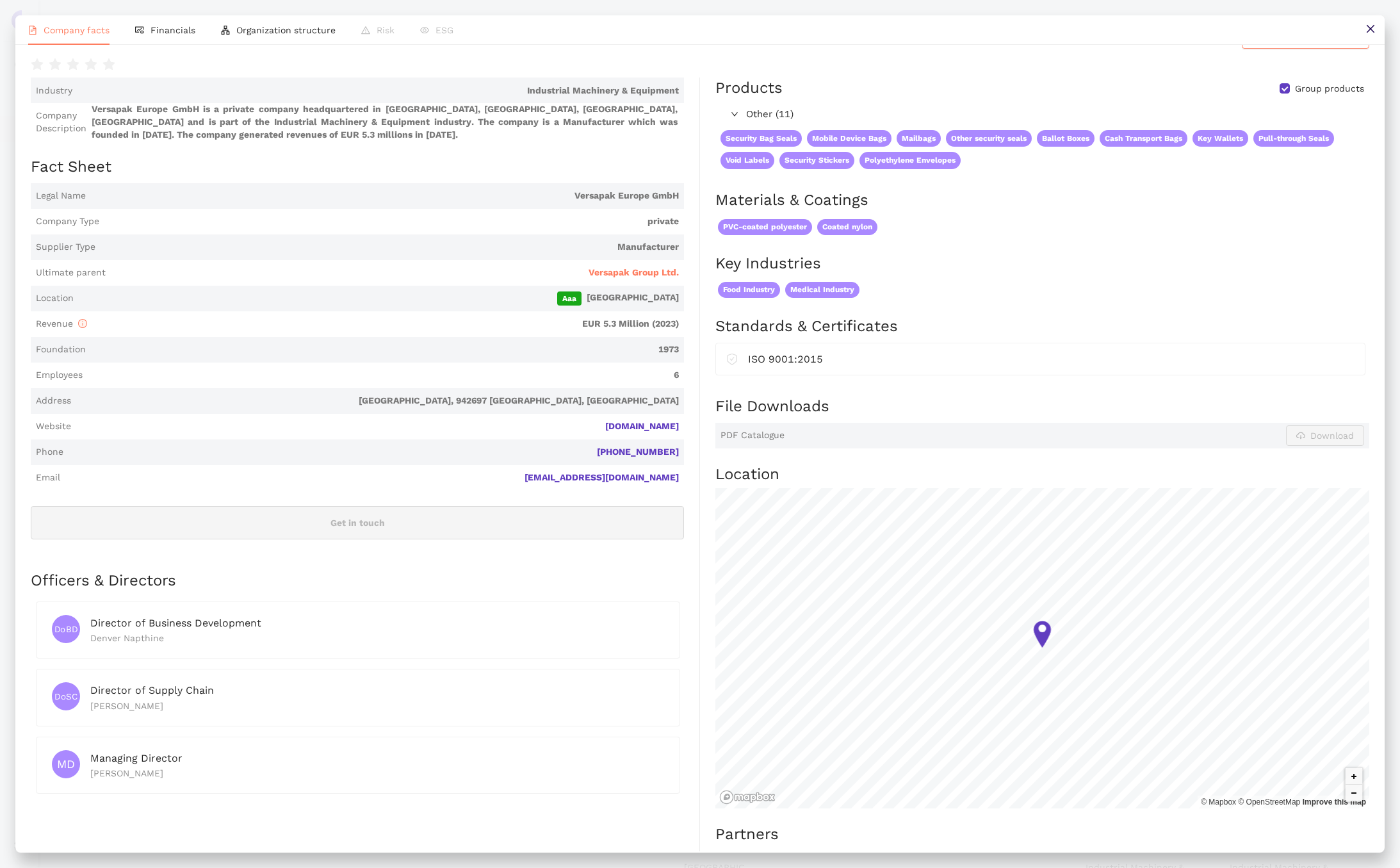
scroll to position [36, 0]
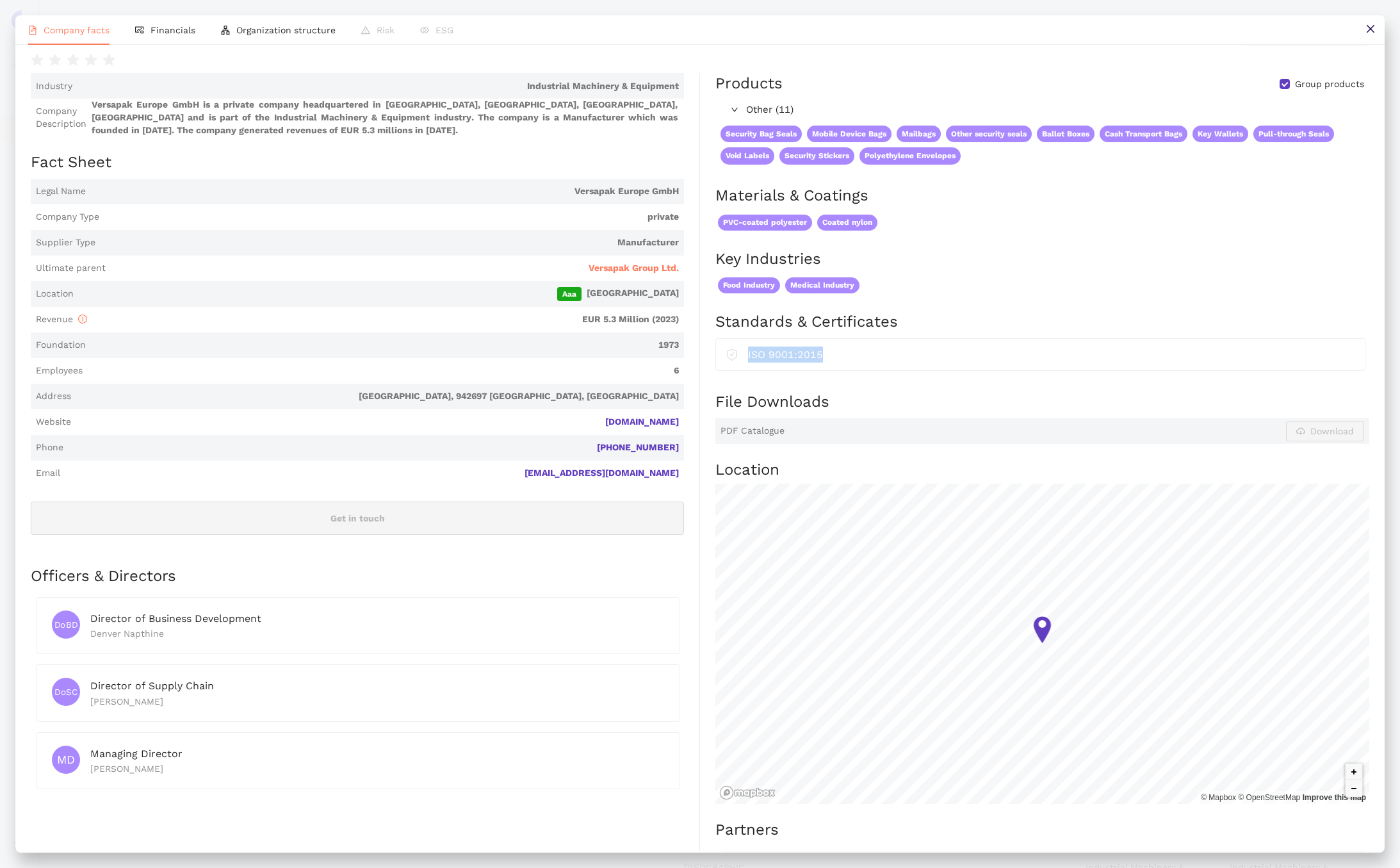
drag, startPoint x: 817, startPoint y: 368, endPoint x: 750, endPoint y: 368, distance: 67.0
click at [750, 363] on div "ISO 9001:2015" at bounding box center [1051, 354] width 607 height 16
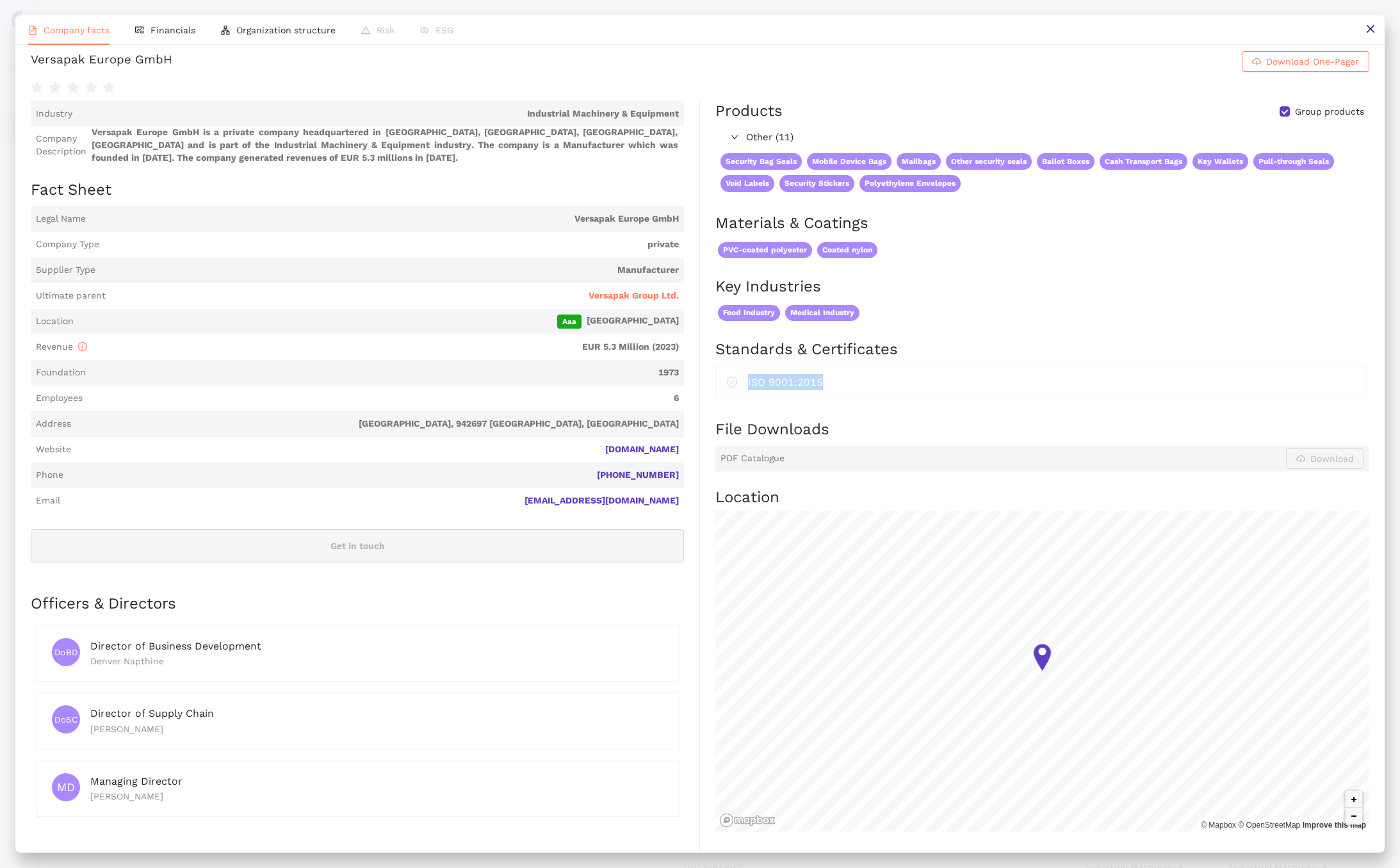
scroll to position [0, 0]
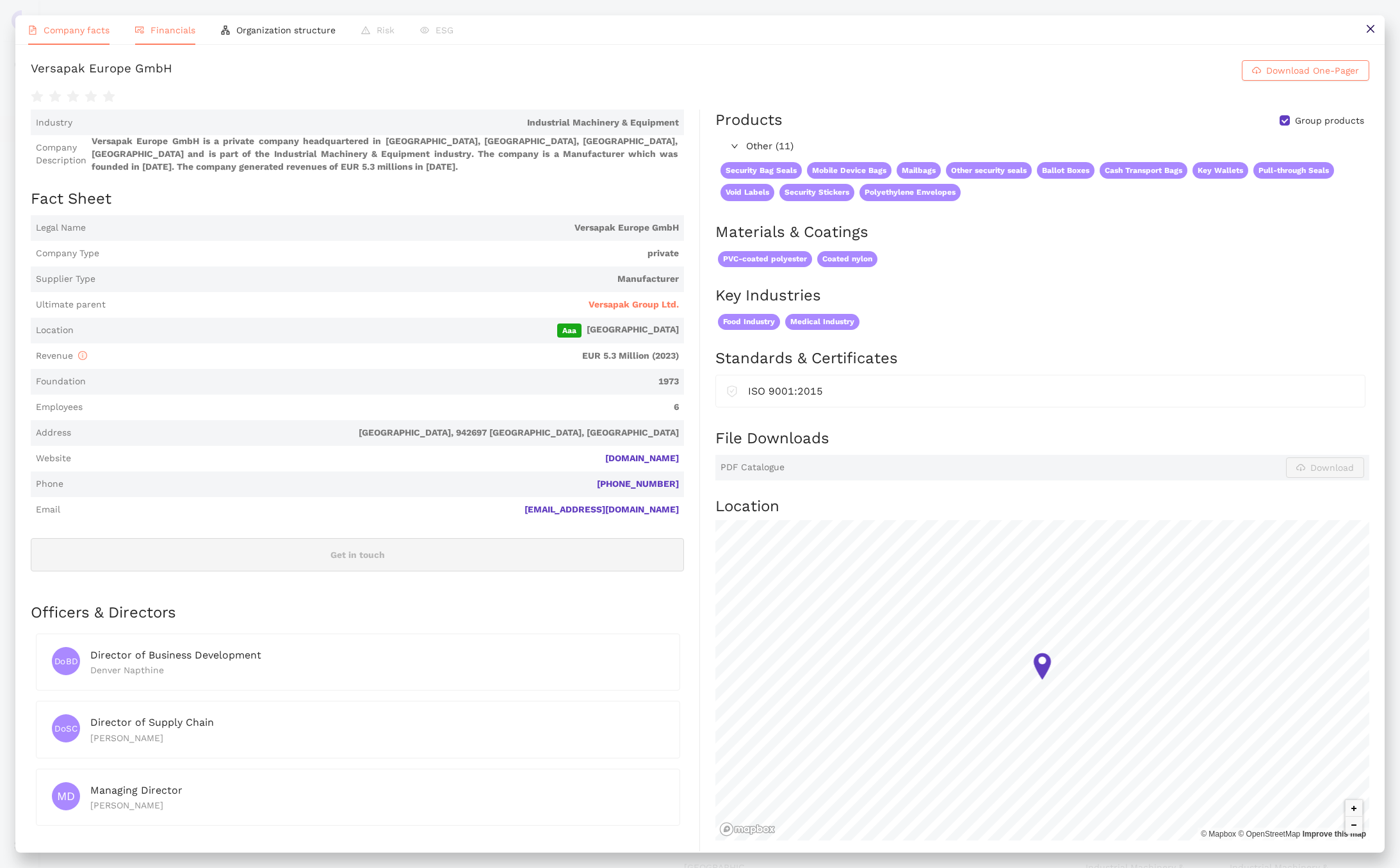
click at [175, 36] on li "Financials" at bounding box center [165, 30] width 86 height 29
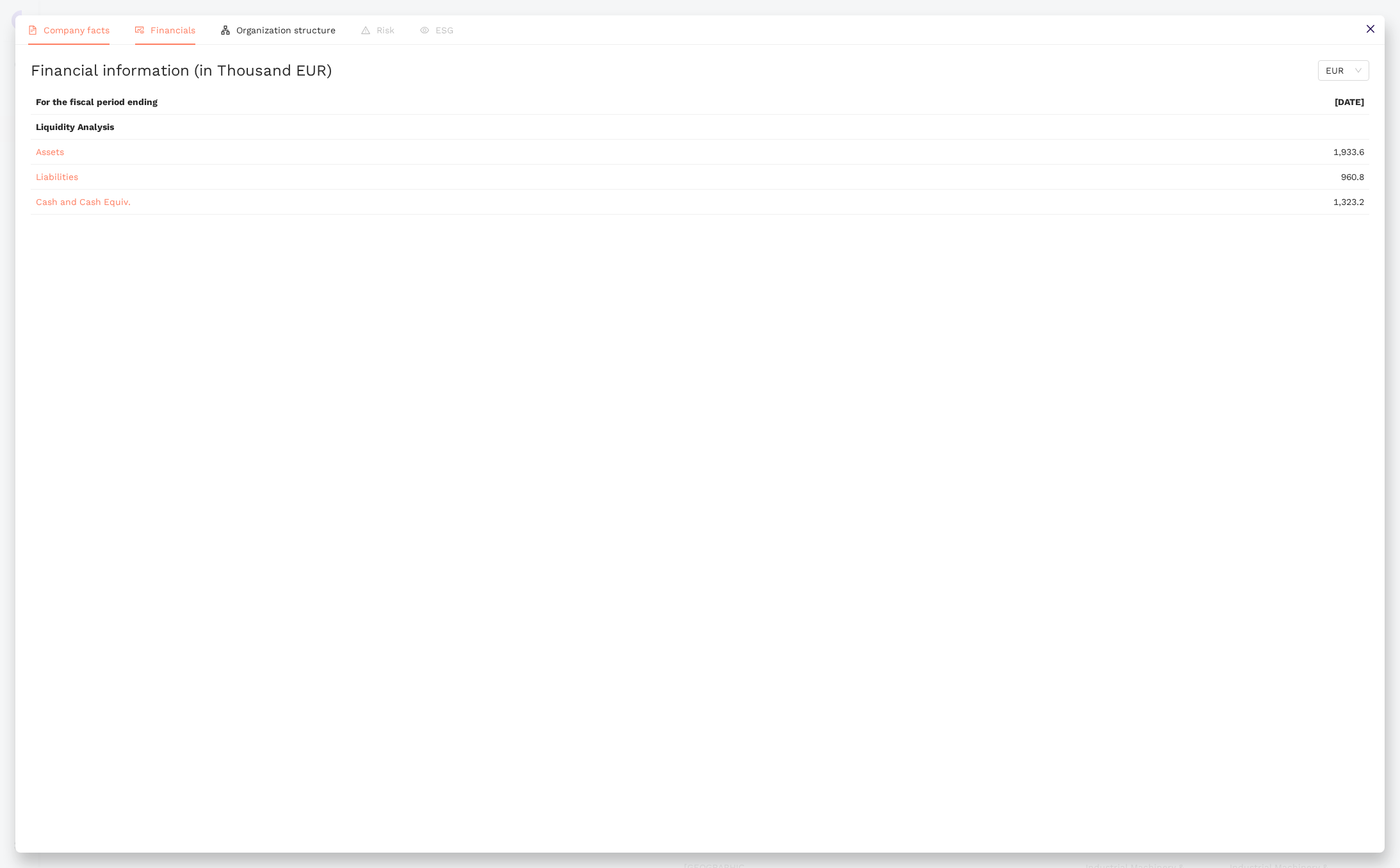
click at [109, 39] on li "Company facts" at bounding box center [69, 30] width 107 height 29
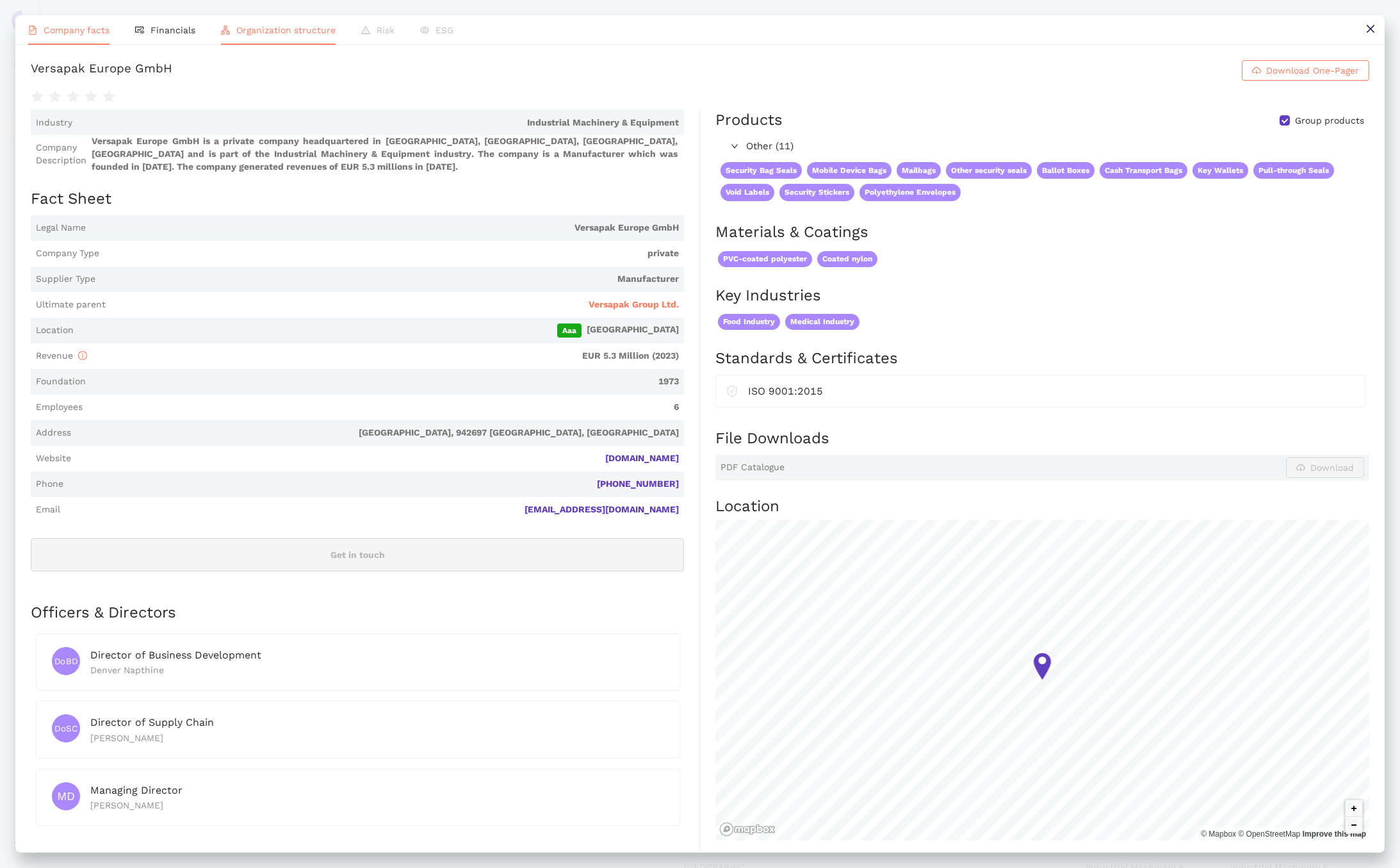
click at [281, 27] on span "Organization structure" at bounding box center [286, 29] width 99 height 10
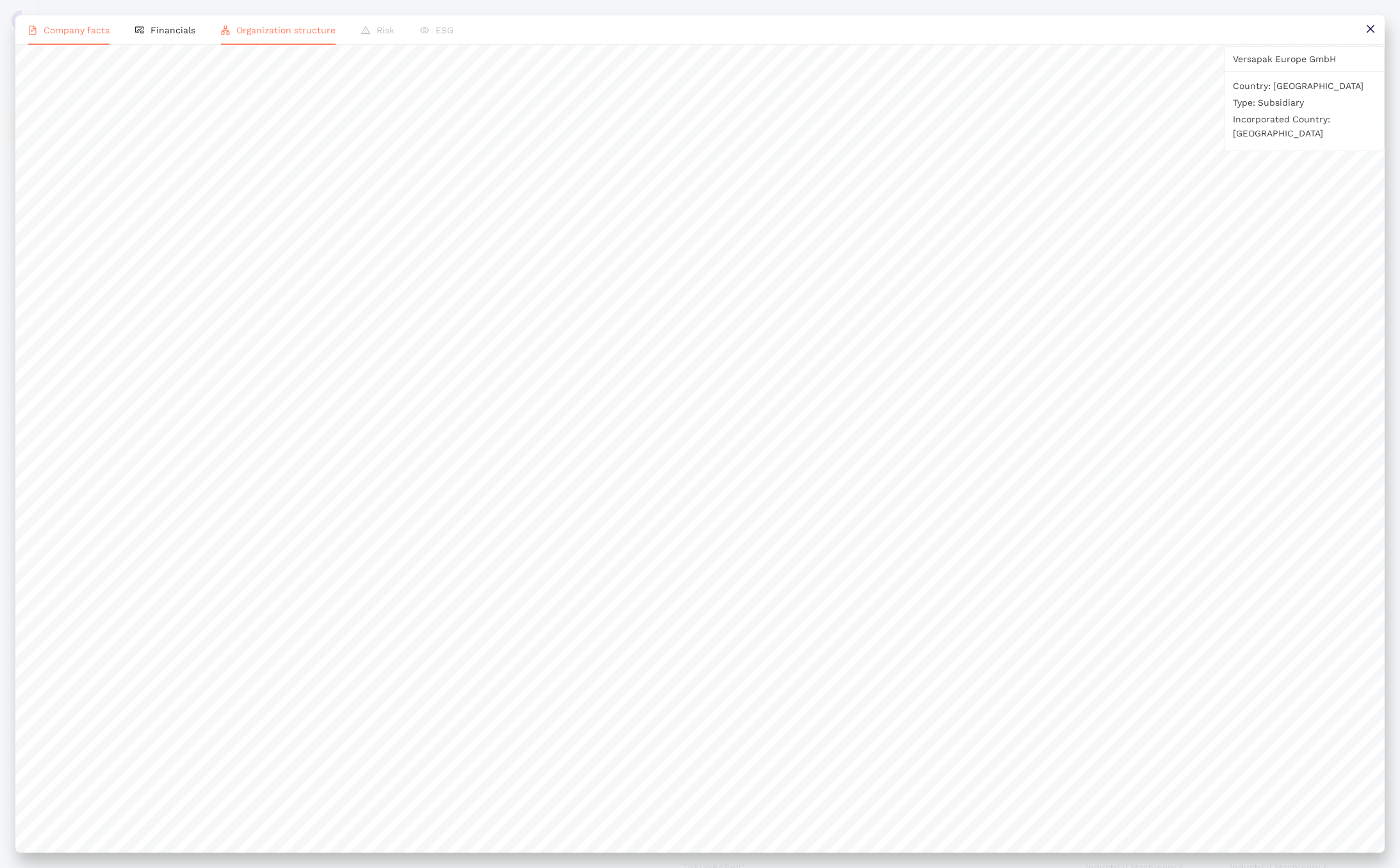
click at [62, 28] on span "Company facts" at bounding box center [76, 29] width 66 height 10
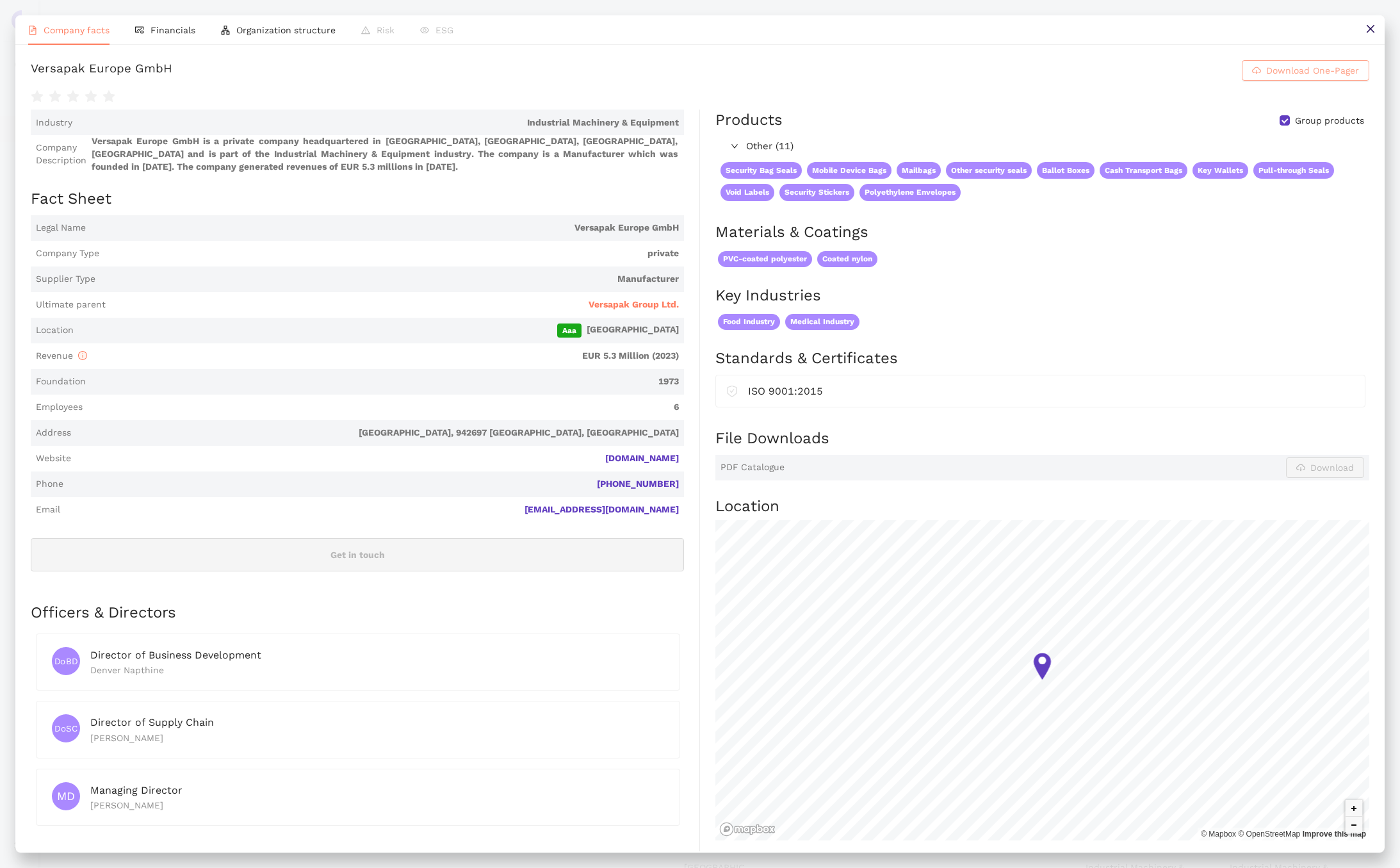
click at [1279, 77] on span "Download One-Pager" at bounding box center [1313, 70] width 93 height 14
click at [1374, 40] on button at bounding box center [1370, 29] width 29 height 29
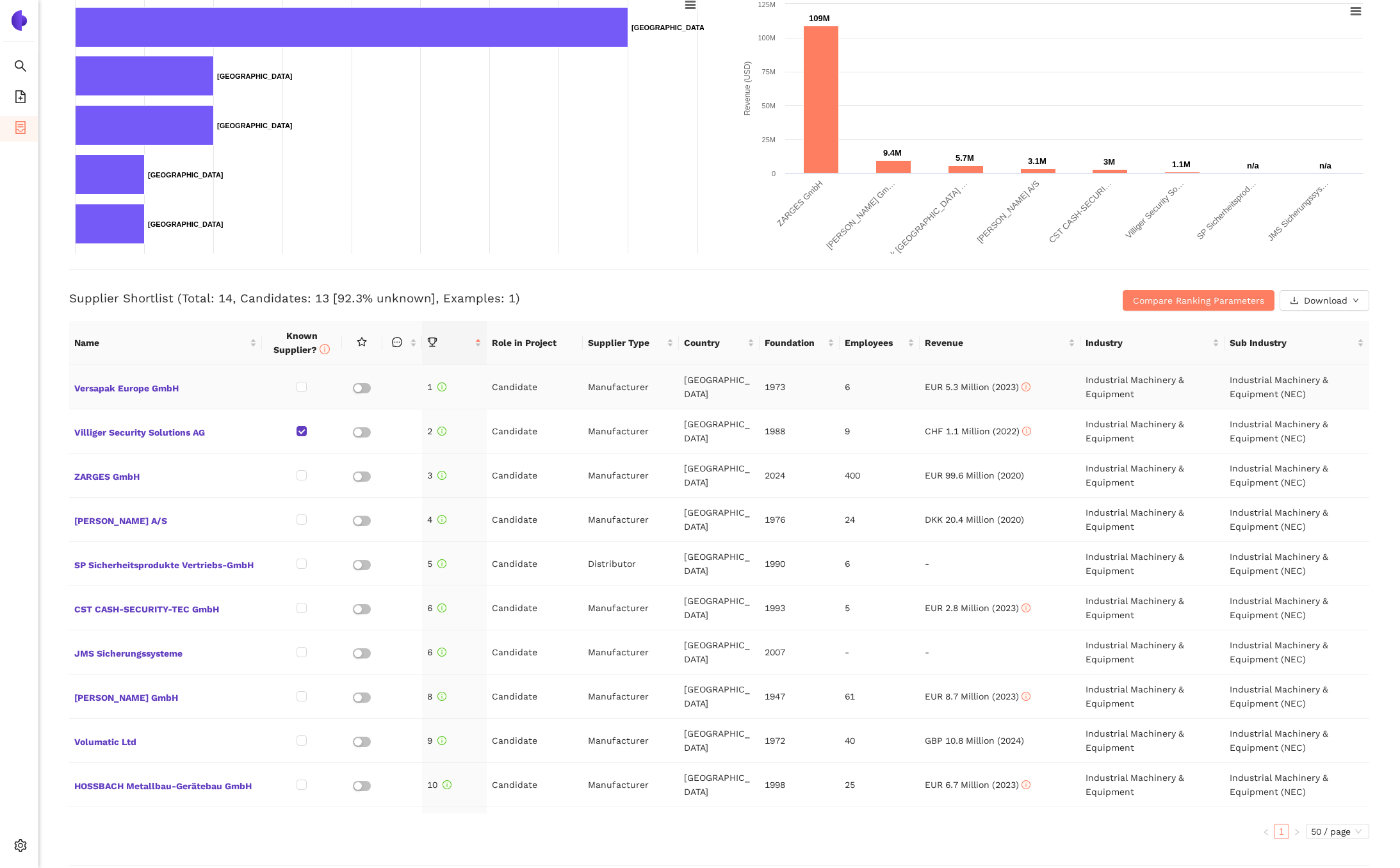
scroll to position [267, 0]
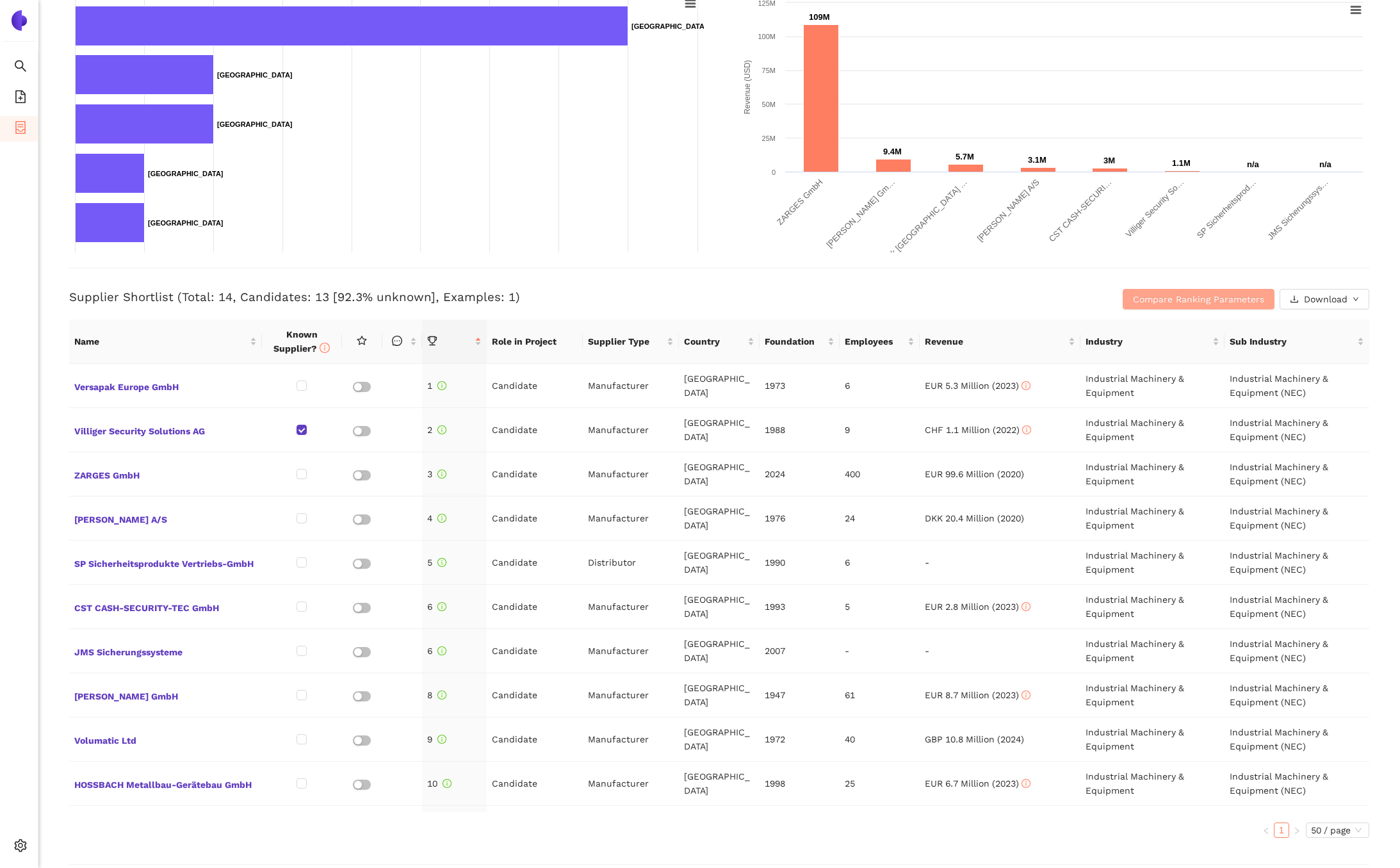
click at [1155, 300] on span "Compare Ranking Parameters" at bounding box center [1199, 299] width 131 height 14
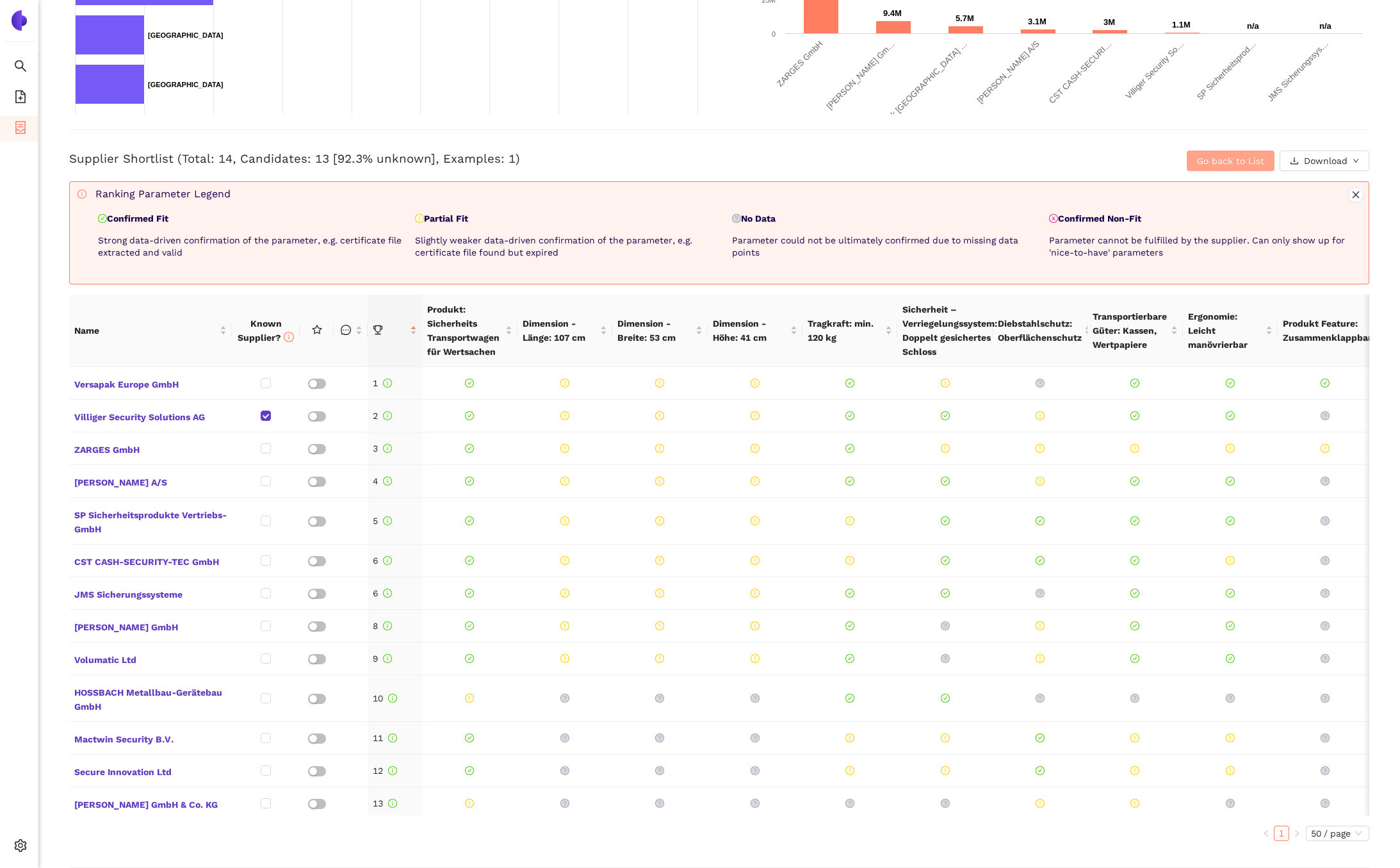
scroll to position [408, 0]
drag, startPoint x: 167, startPoint y: 216, endPoint x: 128, endPoint y: 217, distance: 39.0
click at [163, 216] on p "Confirmed Fit" at bounding box center [254, 217] width 312 height 13
click at [264, 282] on div "Back eSourcing : Sicherheits Transportwagen für Wertsachen Project Timeline Ent…" at bounding box center [720, 434] width 1362 height 868
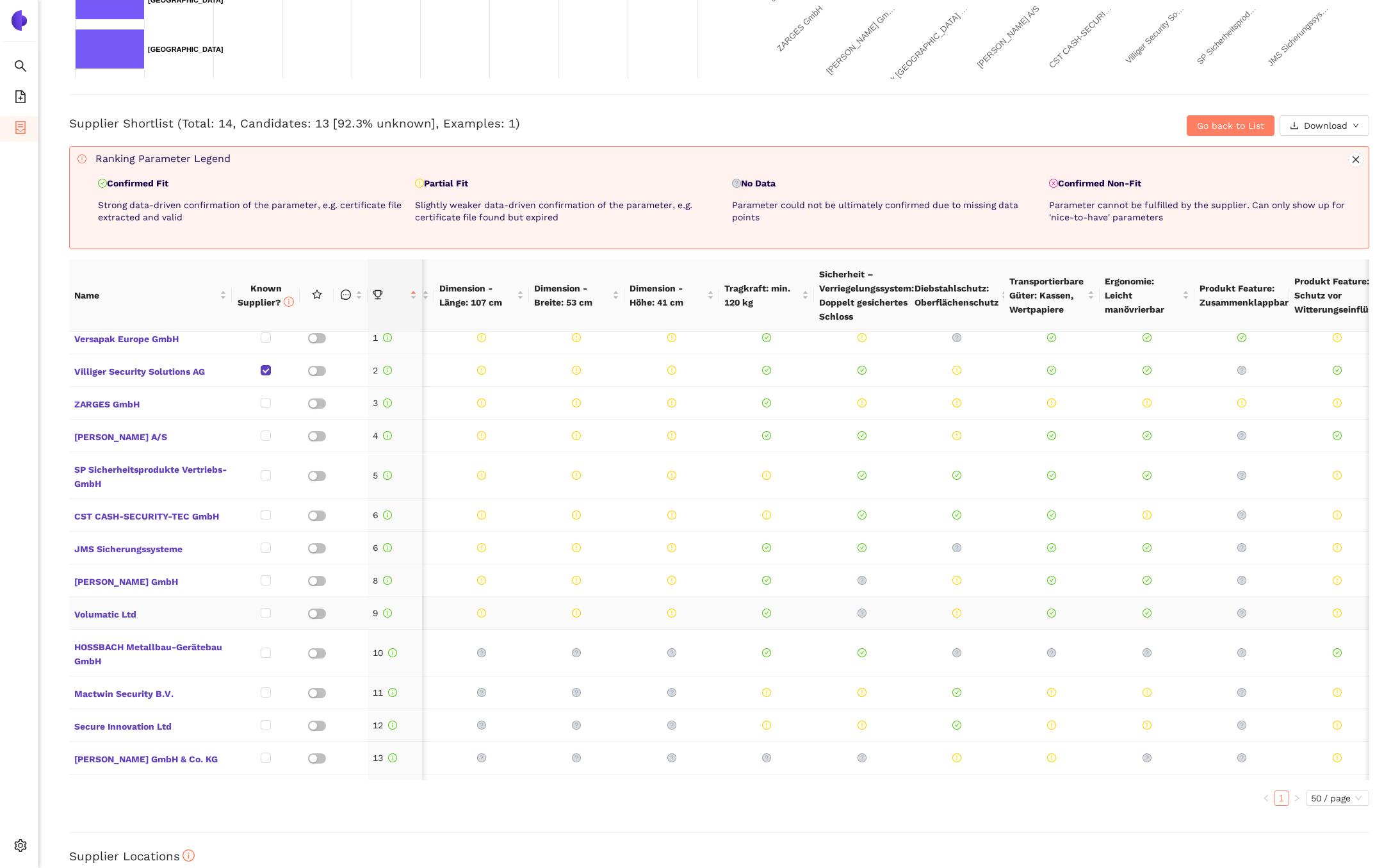
scroll to position [0, 88]
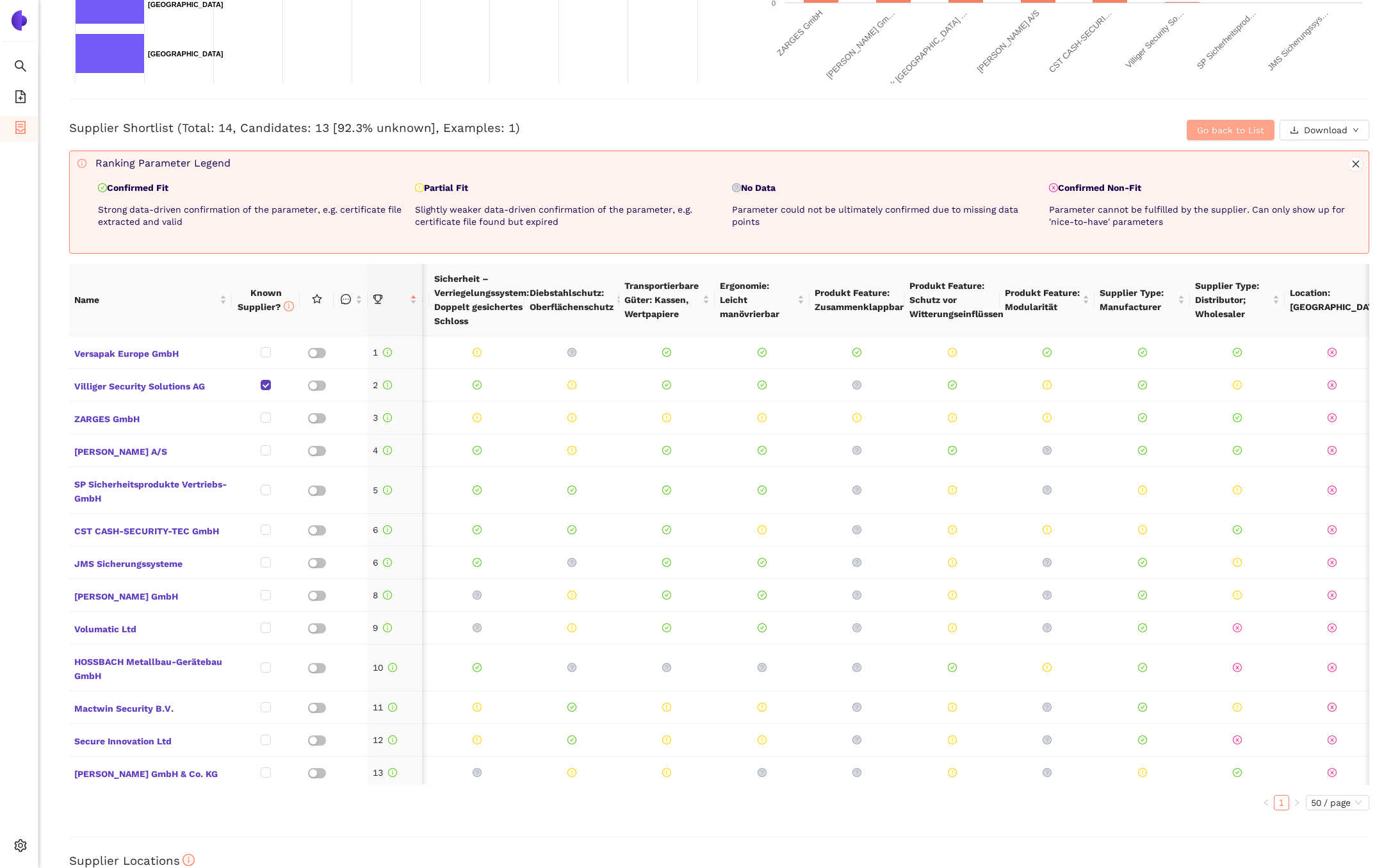
click at [1226, 131] on span "Go back to List" at bounding box center [1231, 130] width 67 height 14
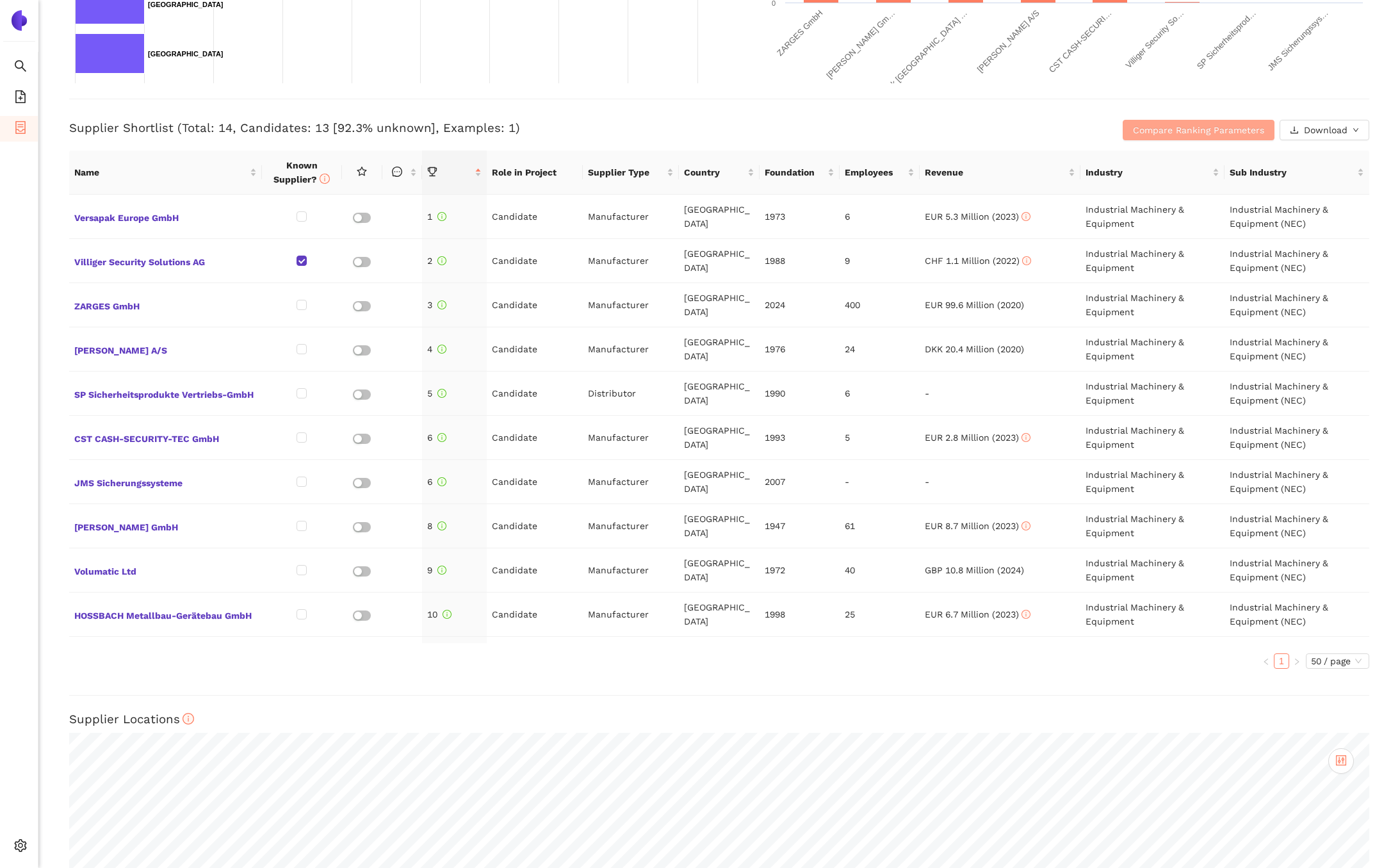
click at [1225, 129] on span "Compare Ranking Parameters" at bounding box center [1199, 130] width 131 height 14
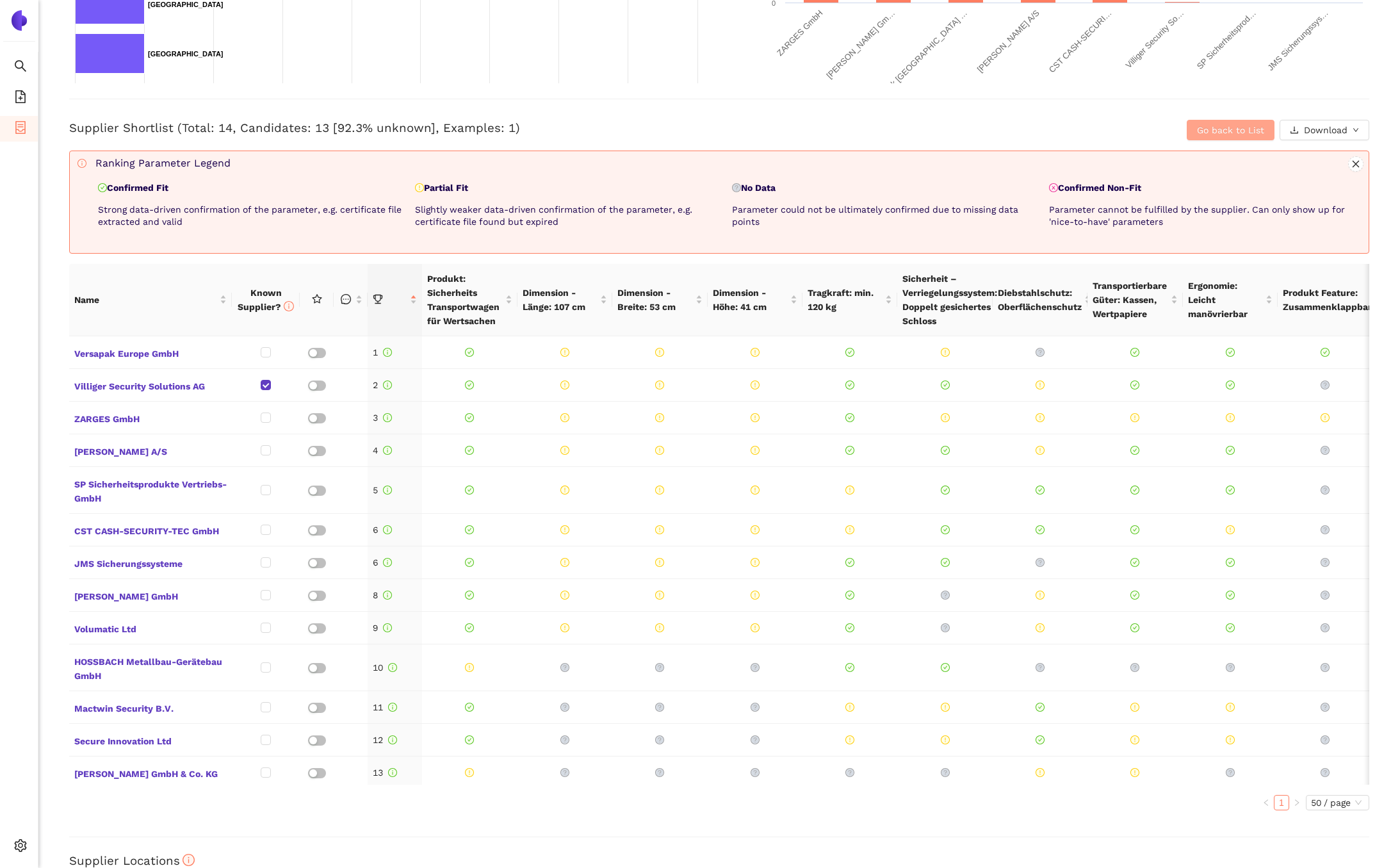
click at [1189, 131] on button "Go back to List" at bounding box center [1231, 130] width 88 height 21
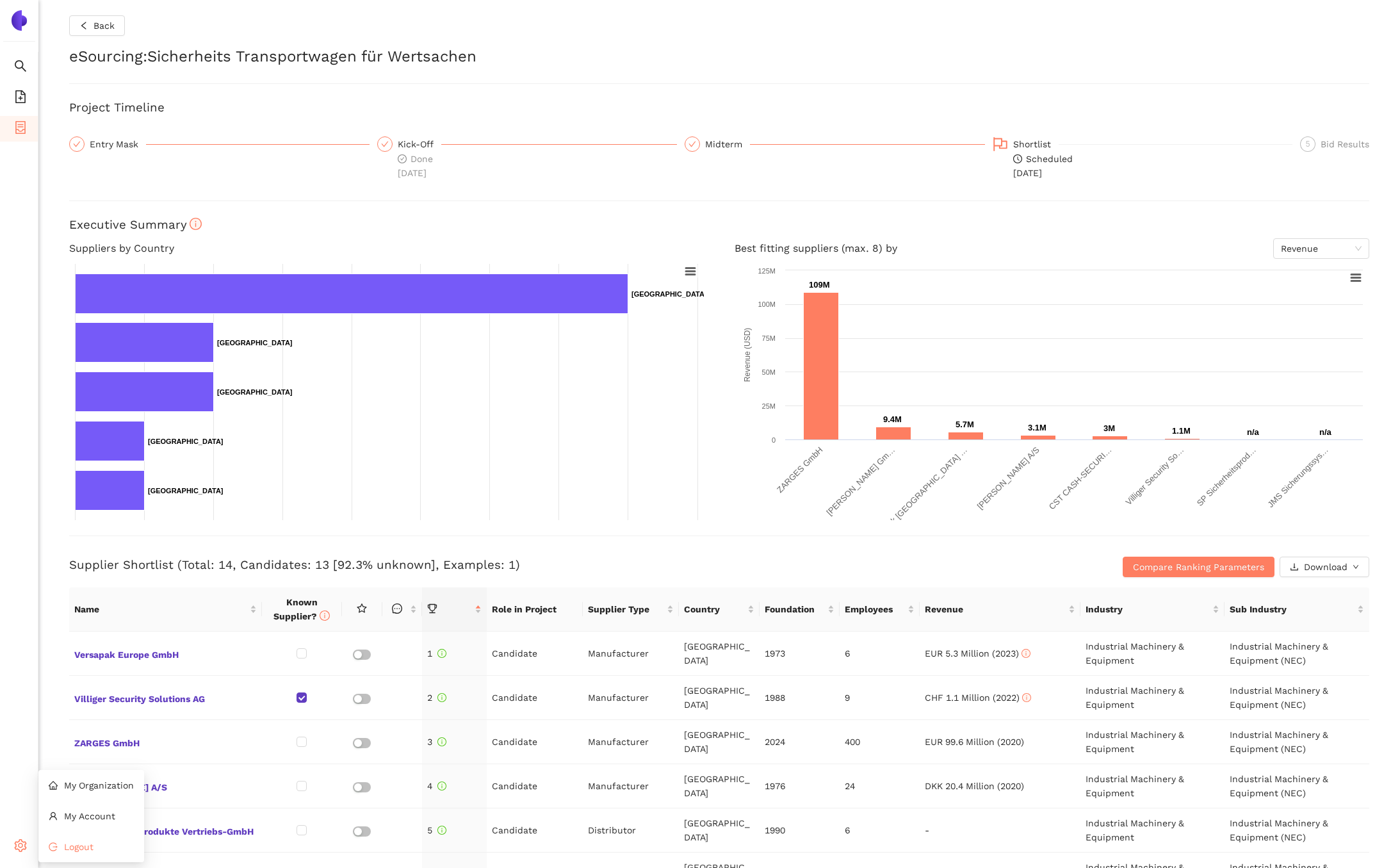
click at [45, 843] on li "Logout" at bounding box center [91, 846] width 106 height 26
